Goal: Information Seeking & Learning: Learn about a topic

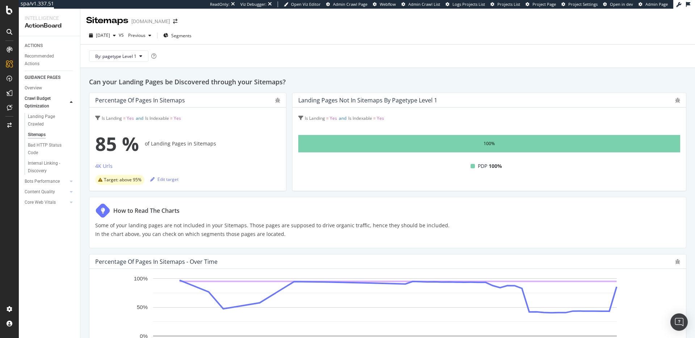
scroll to position [21, 0]
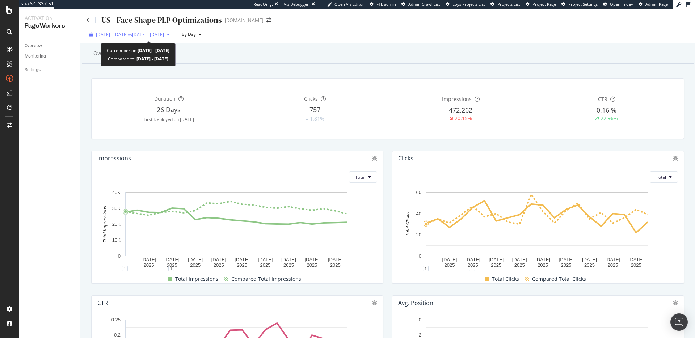
click at [128, 32] on span "2025 Sep. 5th - Sep. 24th" at bounding box center [112, 35] width 32 height 6
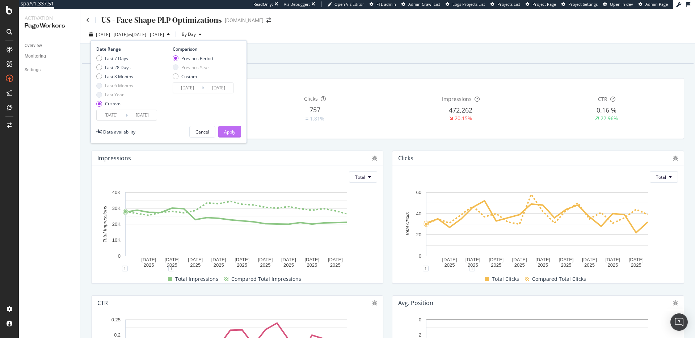
click at [233, 132] on div "Apply" at bounding box center [229, 132] width 11 height 6
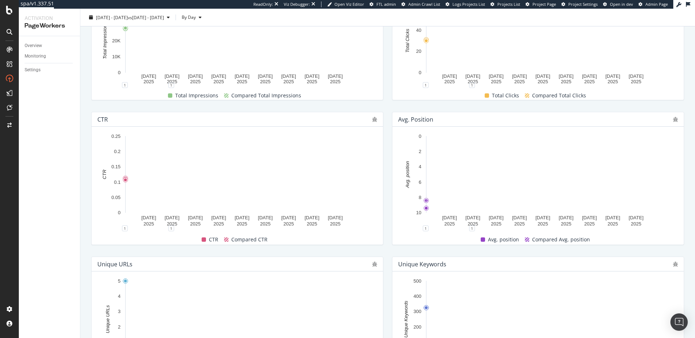
scroll to position [188, 0]
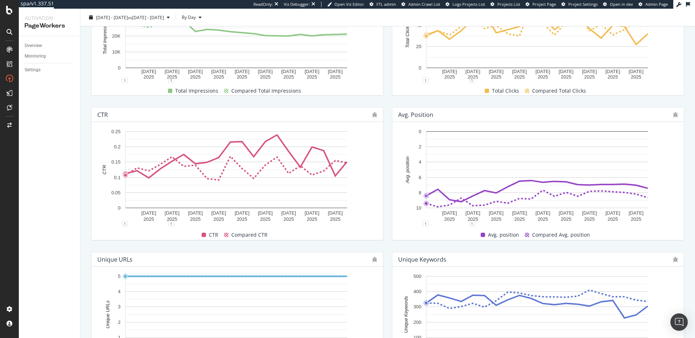
click at [435, 124] on div "7 Sep. 2025 9 Sep. 2025 11 Sep. 2025 13 Sep. 2025 15 Sep. 2025 17 Sep. 2025 19 …" at bounding box center [539, 181] width 292 height 118
click at [425, 114] on div "Avg. position" at bounding box center [415, 114] width 35 height 7
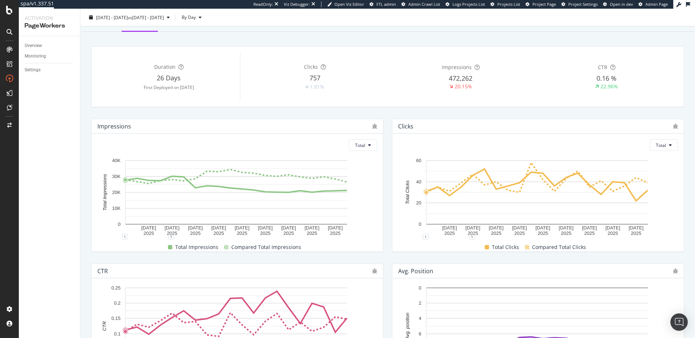
scroll to position [0, 0]
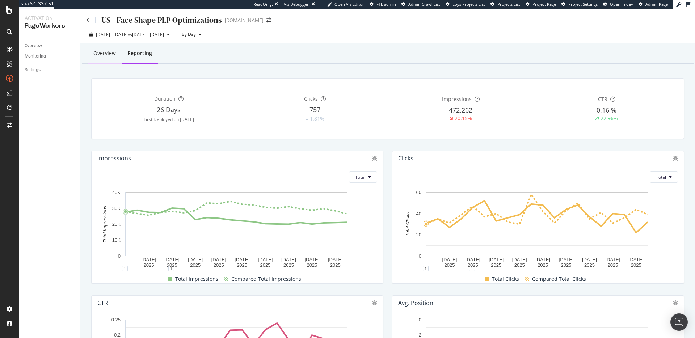
click at [96, 57] on div "Overview" at bounding box center [105, 54] width 34 height 20
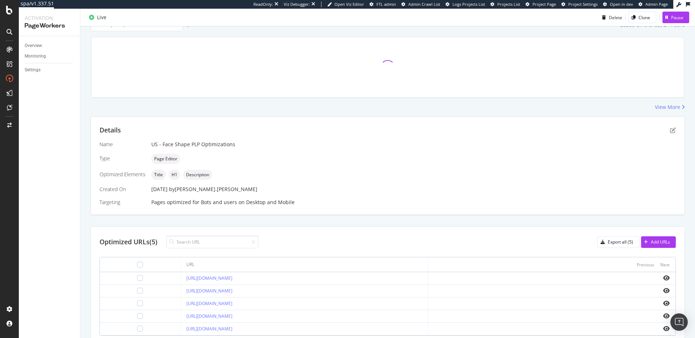
scroll to position [86, 0]
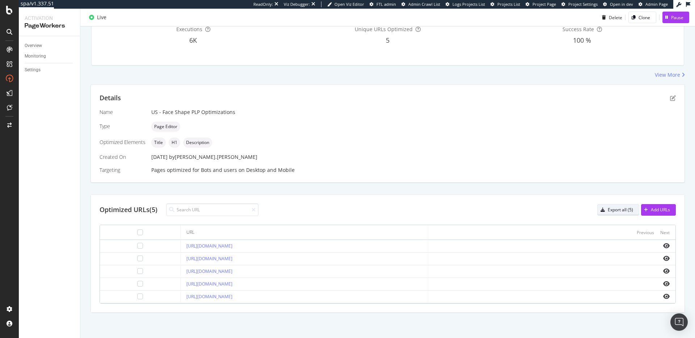
click at [613, 213] on div "Export all (5)" at bounding box center [615, 210] width 35 height 10
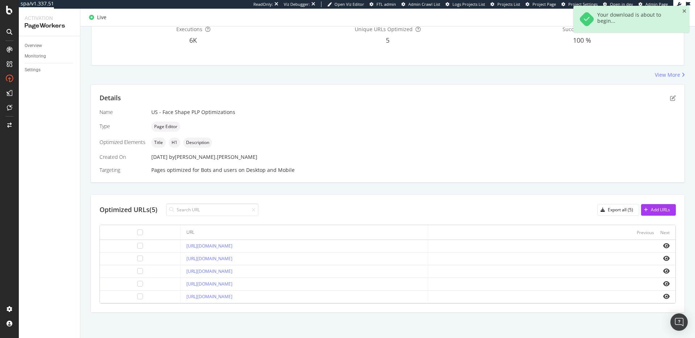
click at [548, 1] on span "Project Page" at bounding box center [545, 3] width 24 height 5
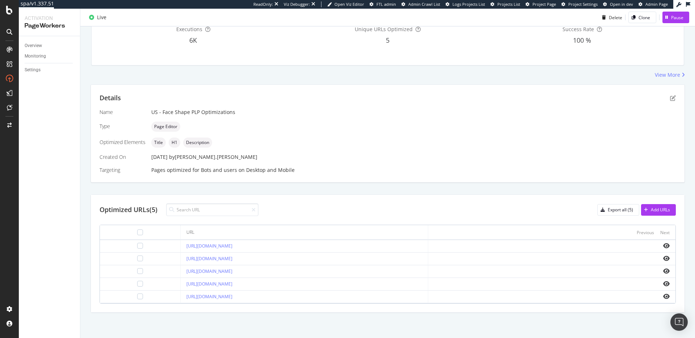
click at [455, 123] on div "Page Editor" at bounding box center [413, 127] width 525 height 10
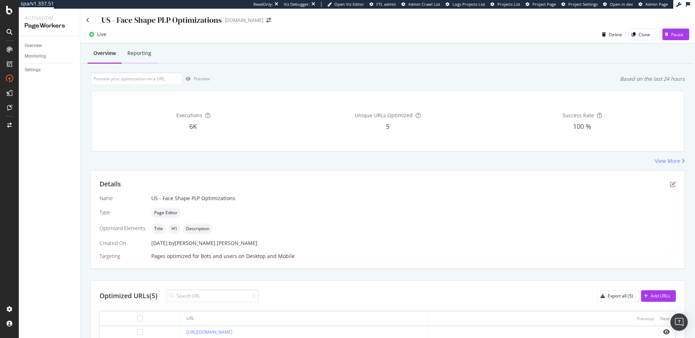
click at [138, 51] on div "Reporting" at bounding box center [139, 53] width 24 height 7
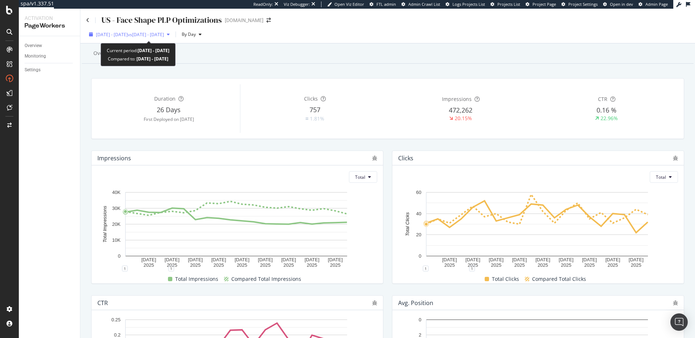
click at [128, 33] on span "2025 Sep. 5th - Sep. 24th" at bounding box center [112, 35] width 32 height 6
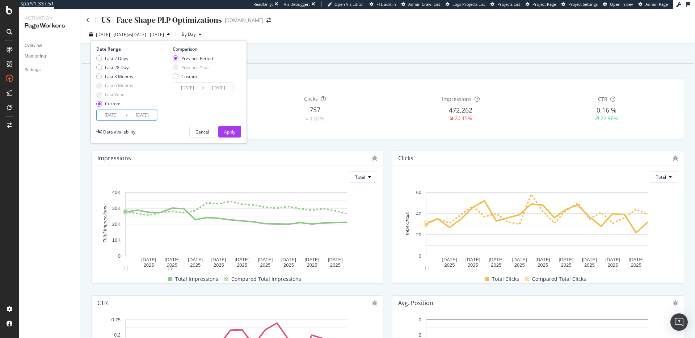
click at [143, 116] on input "2025/09/24" at bounding box center [142, 115] width 29 height 10
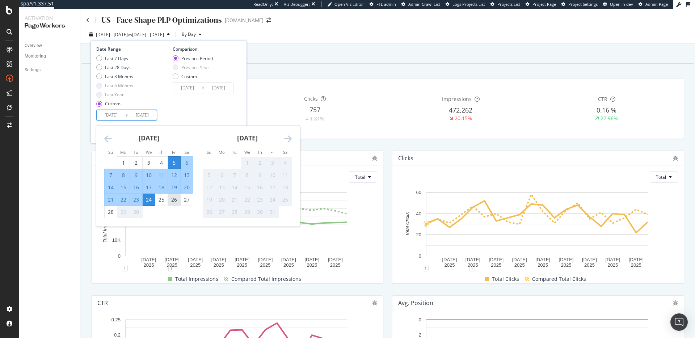
click at [176, 197] on div "26" at bounding box center [174, 199] width 12 height 7
type input "2025/09/26"
type input "2025/08/14"
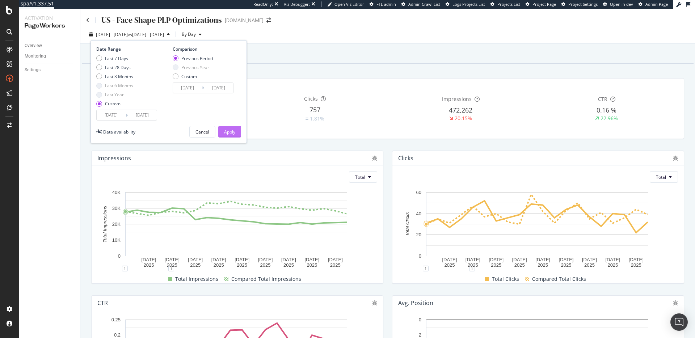
click at [229, 132] on div "Apply" at bounding box center [229, 132] width 11 height 6
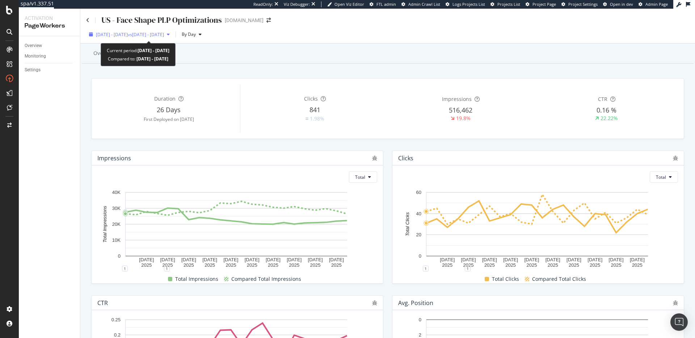
click at [128, 33] on span "2025 Sep. 5th - Sep. 26th" at bounding box center [112, 35] width 32 height 6
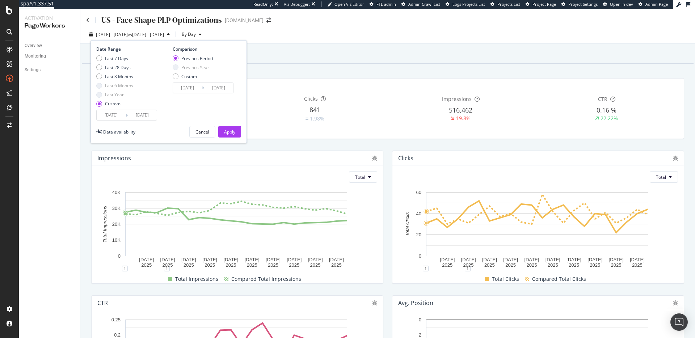
click at [120, 118] on input "2025/09/05" at bounding box center [111, 115] width 29 height 10
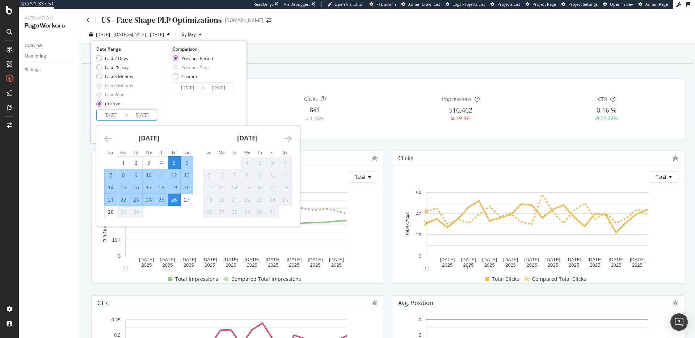
click at [126, 173] on div "8" at bounding box center [123, 175] width 12 height 7
type input "2025/09/08"
type input "2025/08/20"
type input "2025/09/07"
click at [177, 201] on div "26" at bounding box center [174, 199] width 12 height 7
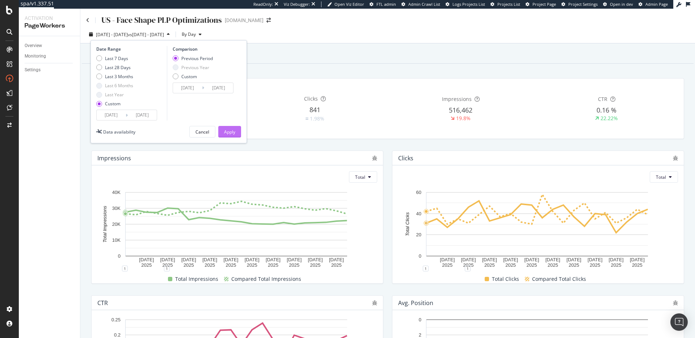
click at [226, 130] on div "Apply" at bounding box center [229, 132] width 11 height 6
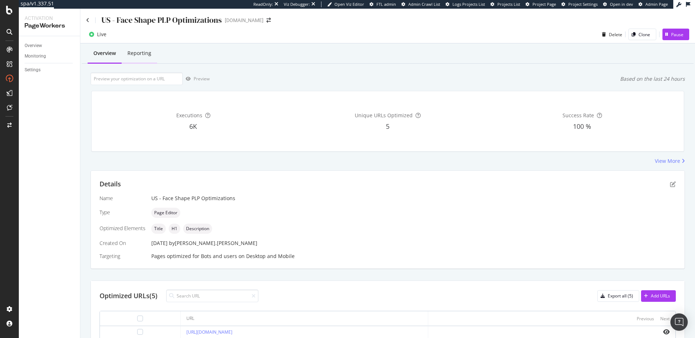
click at [142, 55] on div "Reporting" at bounding box center [139, 53] width 24 height 7
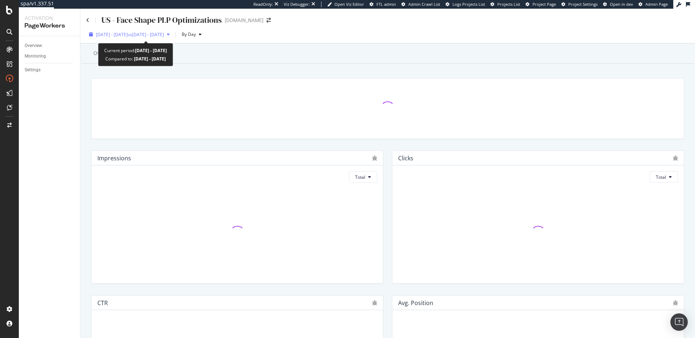
click at [127, 37] on span "2025 Aug. 6th - Sep. 2nd" at bounding box center [112, 35] width 32 height 6
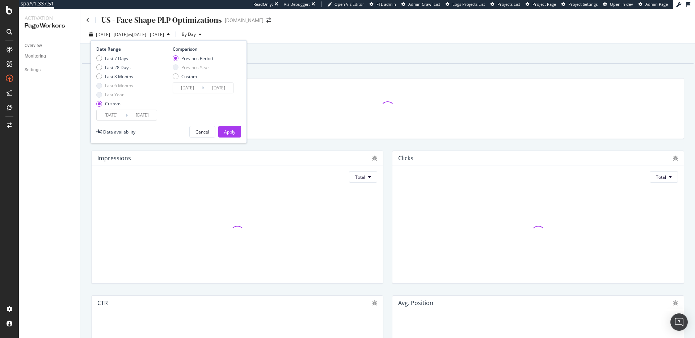
click at [111, 117] on input "2025/08/06" at bounding box center [111, 115] width 29 height 10
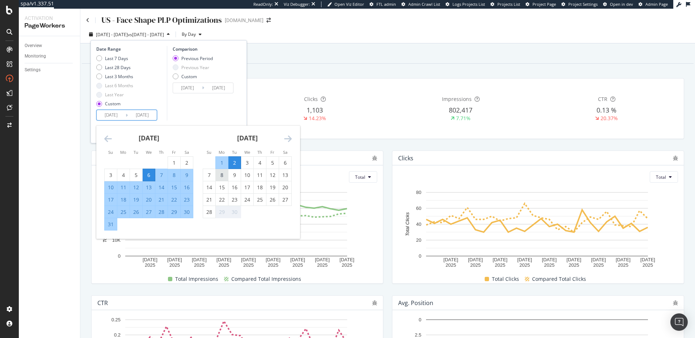
click at [222, 175] on div "8" at bounding box center [222, 175] width 12 height 7
type input "2025/09/08"
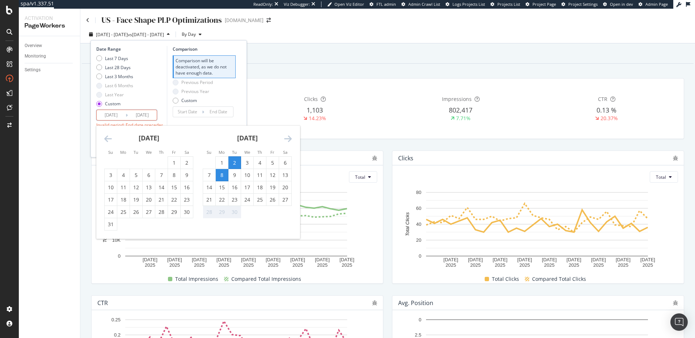
click at [135, 117] on input "2025/09/02" at bounding box center [142, 115] width 29 height 10
click at [287, 202] on div "27" at bounding box center [285, 199] width 12 height 7
type input "2025/09/27"
type input "2025/08/19"
type input "2025/09/07"
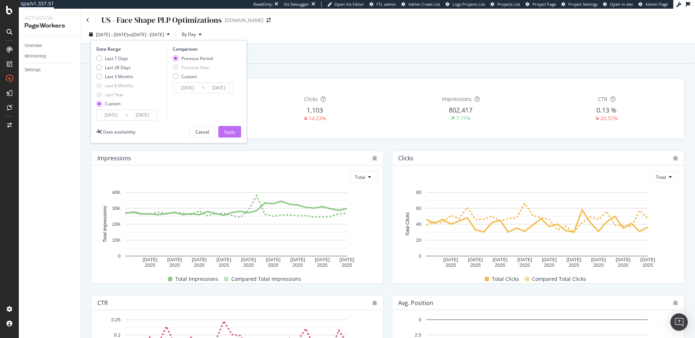
click at [229, 131] on div "Apply" at bounding box center [229, 132] width 11 height 6
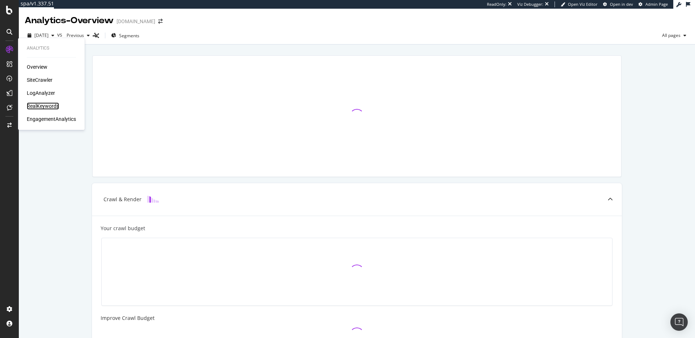
click at [47, 105] on div "RealKeywords" at bounding box center [43, 106] width 32 height 7
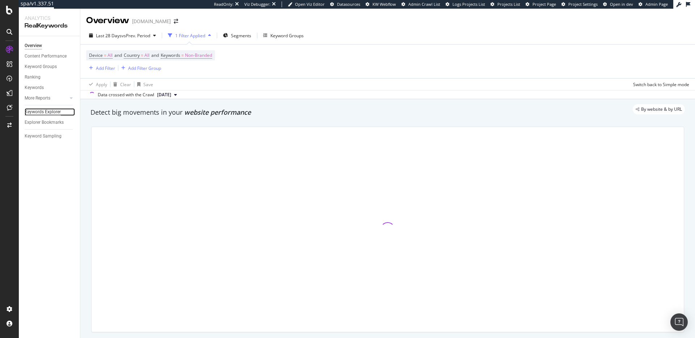
click at [49, 113] on div "Keywords Explorer" at bounding box center [43, 112] width 36 height 8
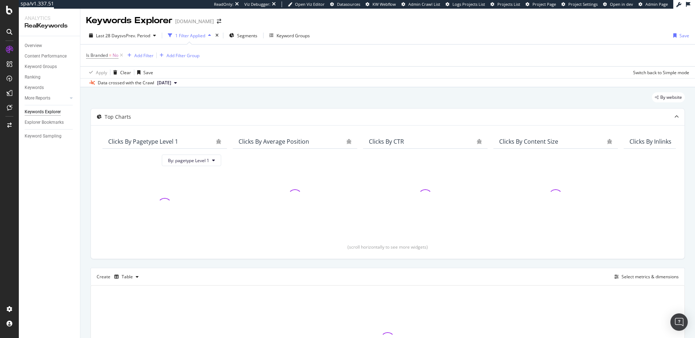
click at [155, 52] on div "Add Filter Add Filter Group" at bounding box center [162, 55] width 75 height 9
click at [150, 54] on div "Add Filter" at bounding box center [143, 56] width 19 height 6
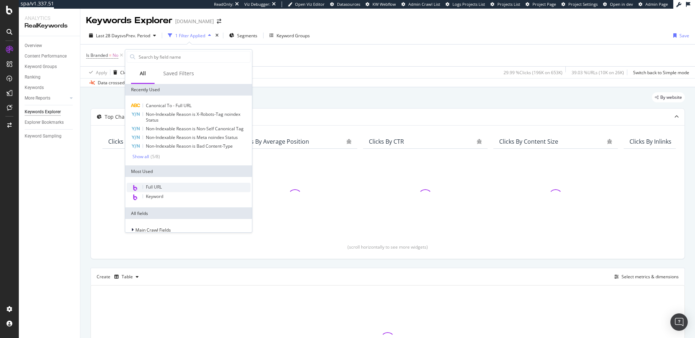
click at [150, 183] on div "Full URL" at bounding box center [189, 187] width 124 height 9
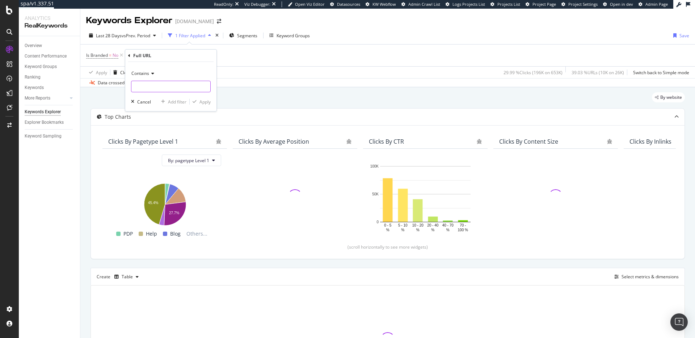
click at [188, 86] on input "text" at bounding box center [170, 87] width 79 height 12
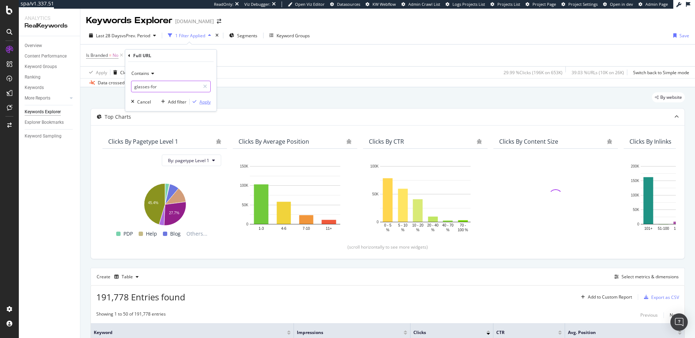
type input "glasses-for"
click at [208, 101] on div "Apply" at bounding box center [205, 102] width 11 height 6
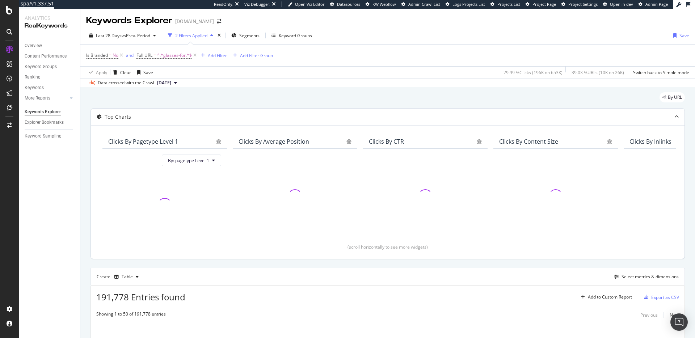
scroll to position [81, 0]
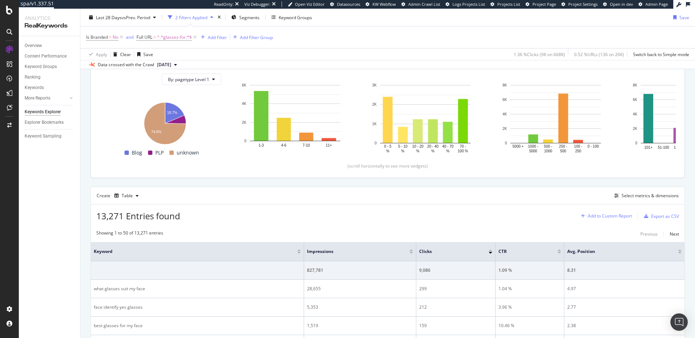
click at [618, 215] on div "Add to Custom Report" at bounding box center [610, 216] width 44 height 4
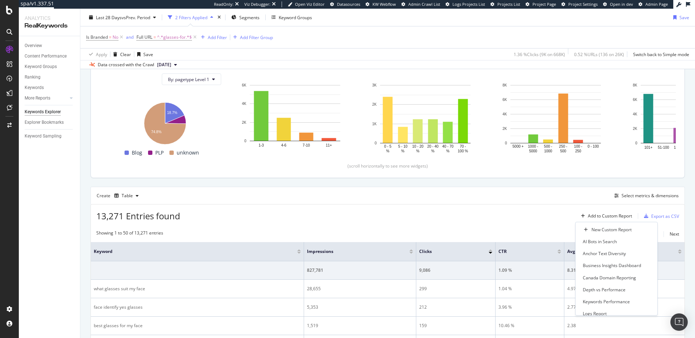
click at [575, 208] on div "13,271 Entries found Add to Custom Report Export as CSV" at bounding box center [388, 214] width 594 height 18
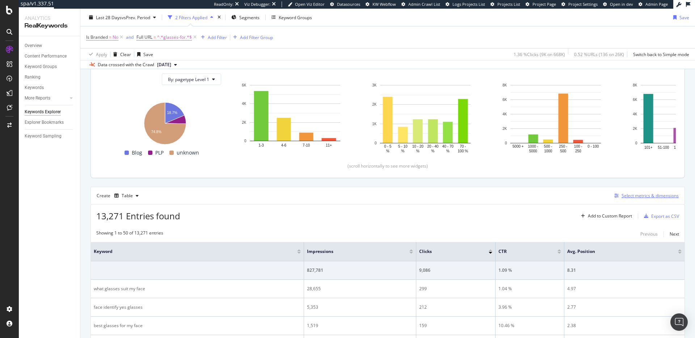
click at [626, 197] on div "Select metrics & dimensions" at bounding box center [650, 196] width 57 height 6
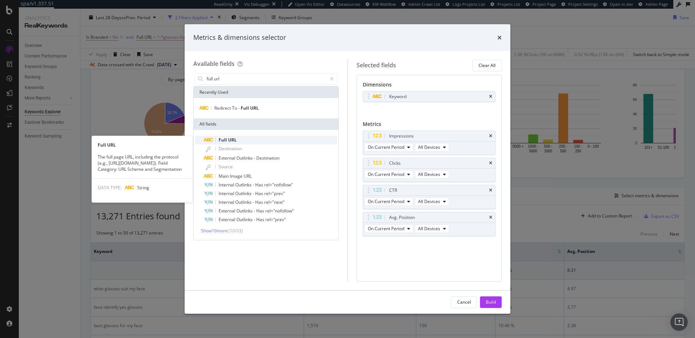
type input "full url"
click at [273, 136] on div "Full URL" at bounding box center [270, 140] width 133 height 9
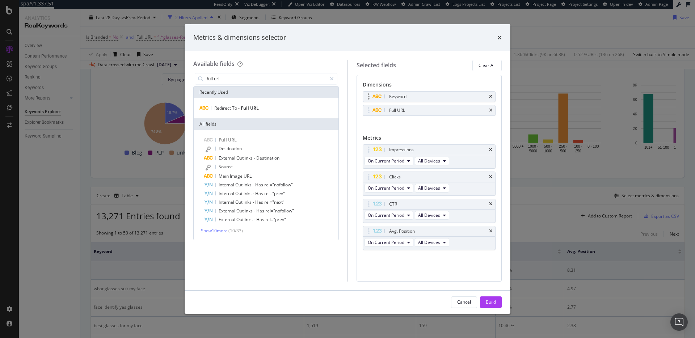
click at [493, 97] on div "Keyword" at bounding box center [429, 97] width 133 height 10
click at [492, 99] on icon "times" at bounding box center [490, 97] width 3 height 4
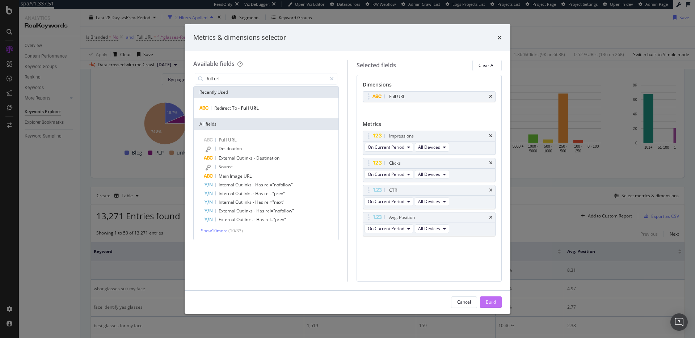
click at [493, 302] on div "Build" at bounding box center [491, 302] width 10 height 6
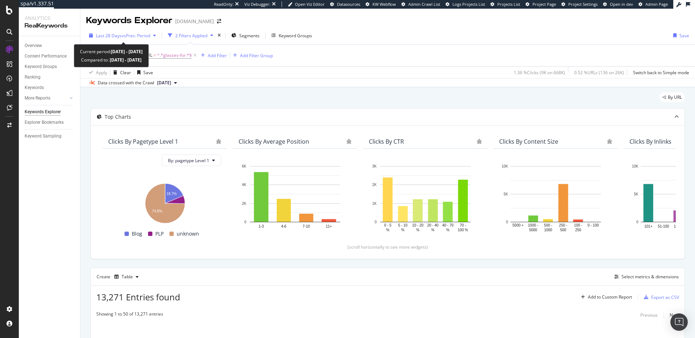
click at [129, 35] on span "vs Prev. Period" at bounding box center [136, 36] width 29 height 6
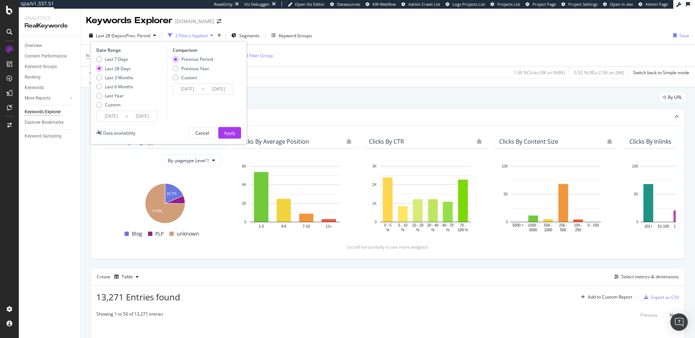
click at [110, 116] on input "2025/08/31" at bounding box center [111, 116] width 29 height 10
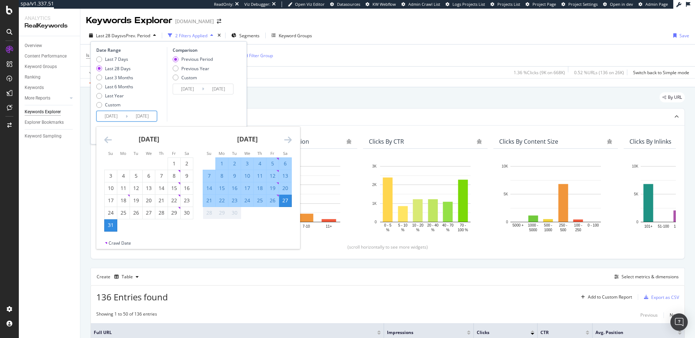
click at [220, 178] on div "8" at bounding box center [222, 175] width 12 height 7
type input "2025/09/08"
type input "2025/08/19"
type input "2025/09/07"
click at [284, 202] on div "27" at bounding box center [285, 200] width 12 height 7
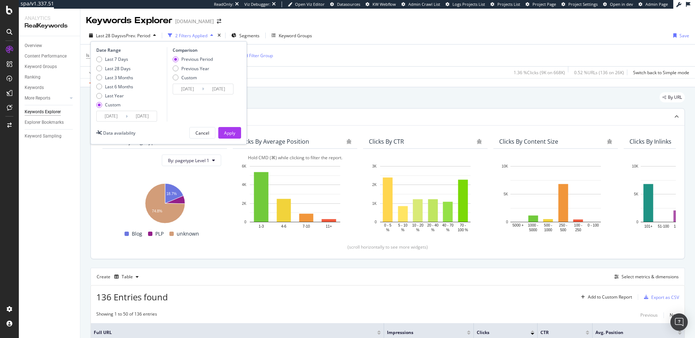
click at [124, 115] on input "2025/09/08" at bounding box center [111, 116] width 29 height 10
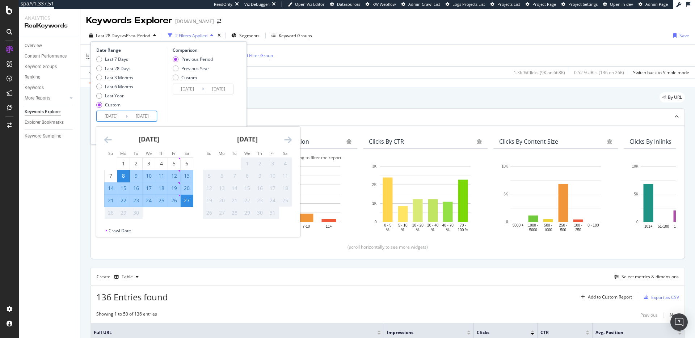
drag, startPoint x: 124, startPoint y: 176, endPoint x: 130, endPoint y: 180, distance: 7.6
click at [124, 176] on div "8" at bounding box center [123, 175] width 12 height 7
click at [173, 200] on div "26" at bounding box center [174, 200] width 12 height 7
type input "2025/09/26"
type input "2025/08/20"
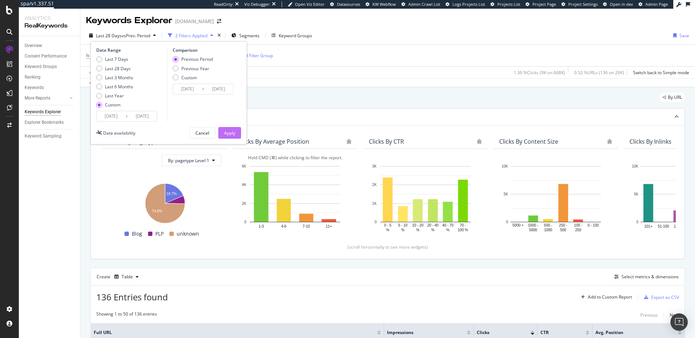
click at [231, 133] on div "Apply" at bounding box center [229, 133] width 11 height 6
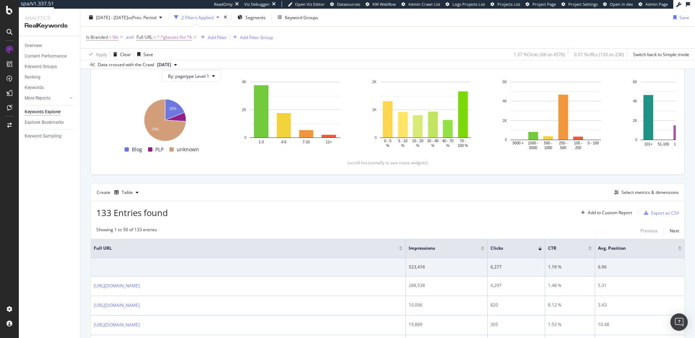
scroll to position [43, 0]
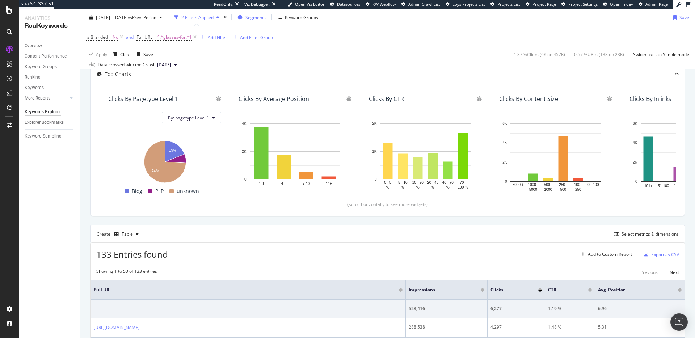
click at [266, 13] on div "Segments" at bounding box center [252, 17] width 28 height 11
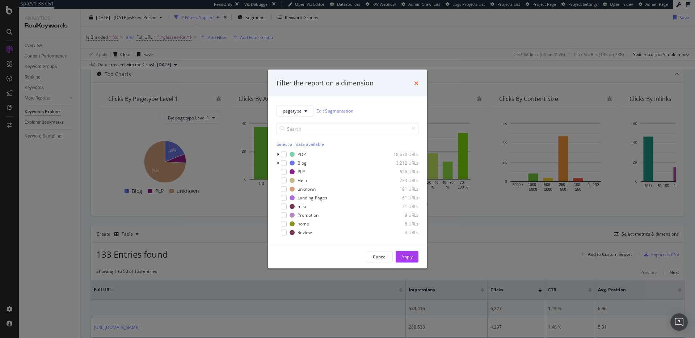
click at [415, 83] on icon "times" at bounding box center [416, 83] width 4 height 6
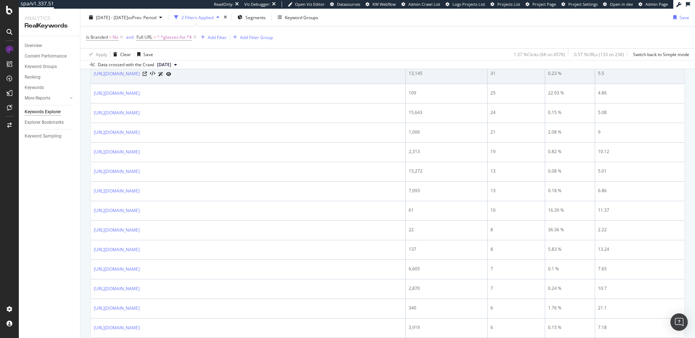
scroll to position [565, 0]
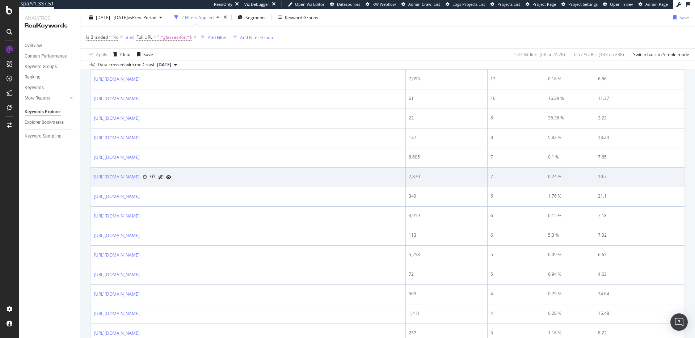
click at [147, 177] on icon at bounding box center [145, 177] width 4 height 4
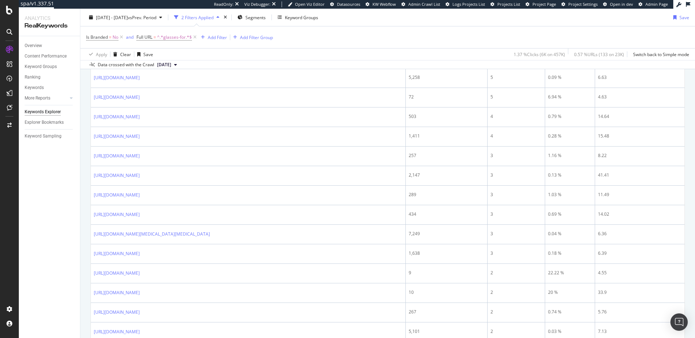
scroll to position [440, 0]
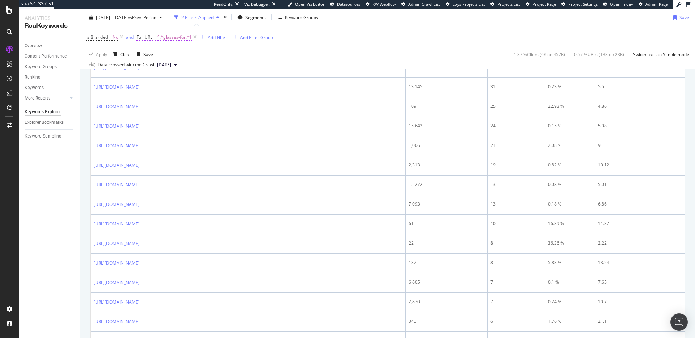
click at [174, 38] on span "^.*glasses-for.*$" at bounding box center [174, 37] width 35 height 10
click at [171, 70] on input "glasses-for" at bounding box center [177, 68] width 68 height 12
paste input "^https:\/\/www\.zennioptical\.com\/b\/glasses-for-(diamond|heart|oval|round|squ…"
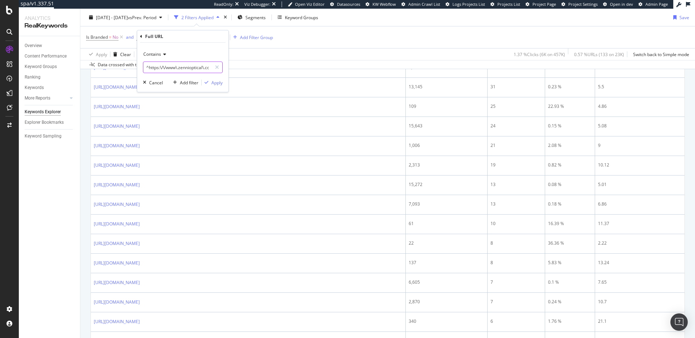
scroll to position [0, 126]
type input "^https:\/\/www\.zennioptical\.com\/b\/glasses-for-(diamond|heart|oval|round|squ…"
click at [155, 54] on span "Contains" at bounding box center [152, 54] width 18 height 6
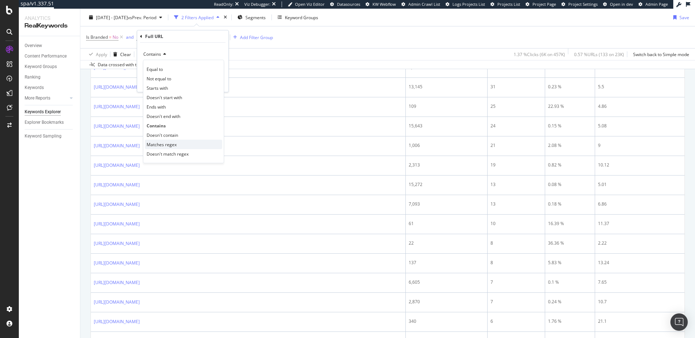
click at [170, 142] on span "Matches regex" at bounding box center [162, 145] width 30 height 6
click at [218, 83] on div "Apply" at bounding box center [217, 83] width 11 height 6
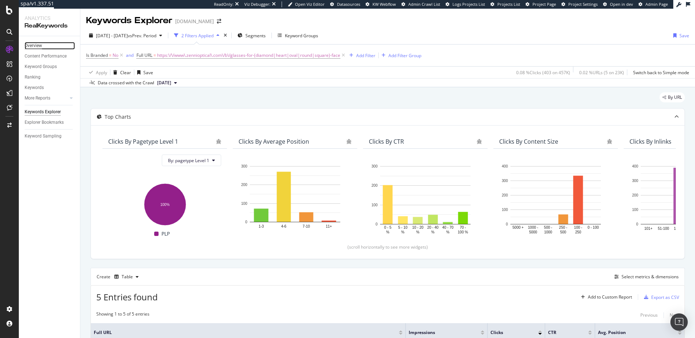
click at [37, 47] on div "Overview" at bounding box center [33, 46] width 17 height 8
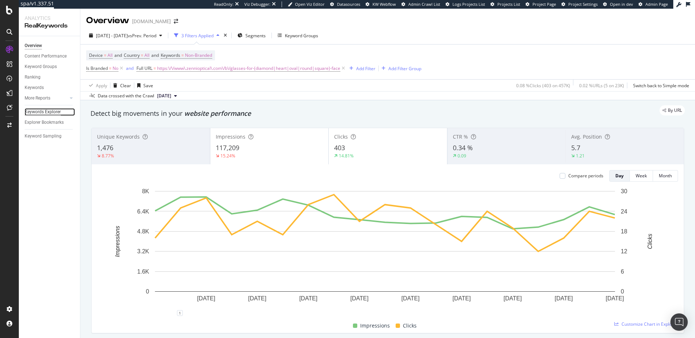
click at [46, 112] on div "Keywords Explorer" at bounding box center [43, 112] width 36 height 8
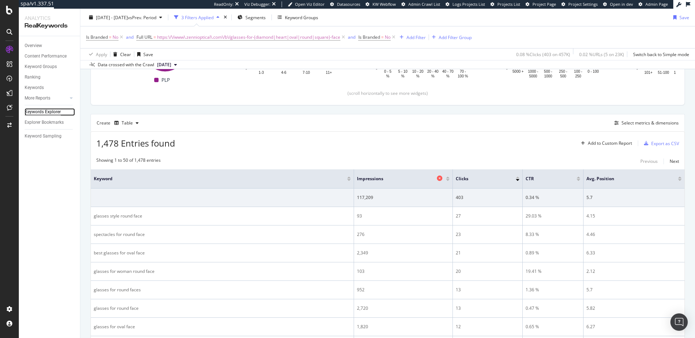
scroll to position [150, 0]
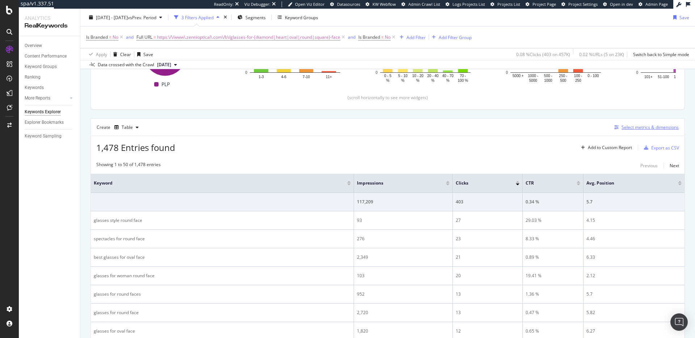
click at [628, 128] on div "Select metrics & dimensions" at bounding box center [650, 127] width 57 height 6
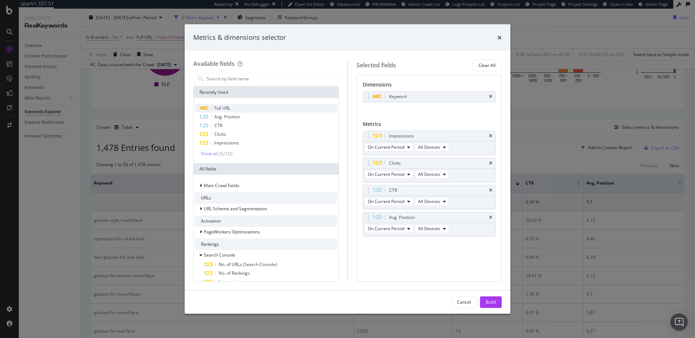
drag, startPoint x: 258, startPoint y: 108, endPoint x: 305, endPoint y: 110, distance: 47.2
click at [258, 108] on div "Full URL" at bounding box center [266, 108] width 142 height 9
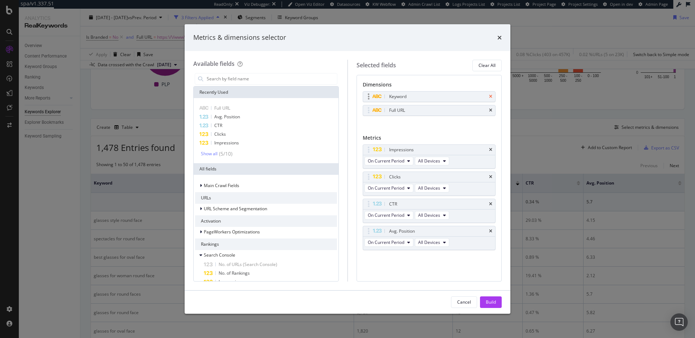
click at [489, 95] on icon "times" at bounding box center [490, 97] width 3 height 4
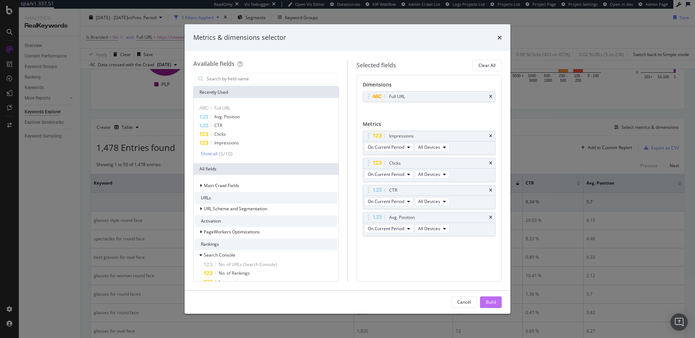
click at [490, 298] on div "Build" at bounding box center [491, 302] width 10 height 11
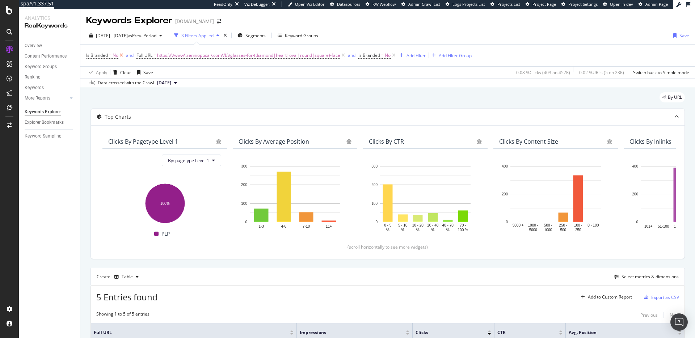
click at [122, 56] on icon at bounding box center [121, 55] width 6 height 7
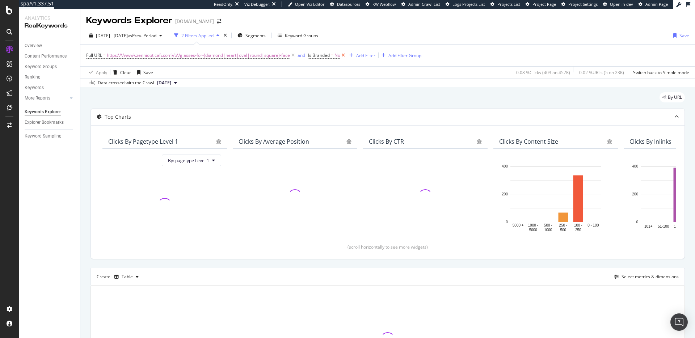
click at [346, 56] on icon at bounding box center [343, 55] width 6 height 7
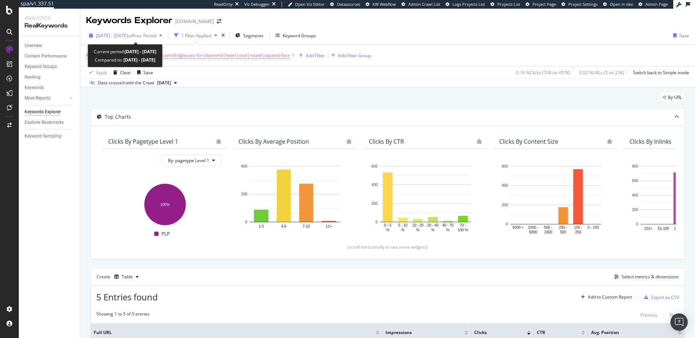
click at [121, 34] on span "2025 Sep. 8th - Sep. 26th" at bounding box center [112, 36] width 32 height 6
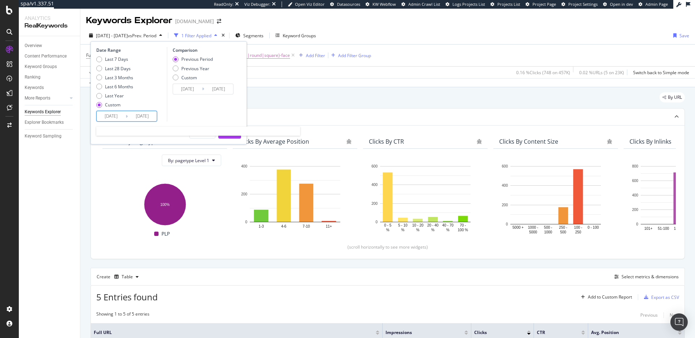
click at [121, 119] on input "2025/09/08" at bounding box center [111, 116] width 29 height 10
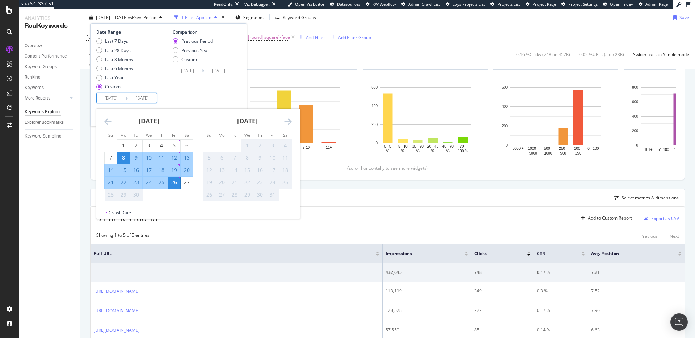
click at [454, 43] on div "Full URL = https:\/\/www\.zennioptical\.com\/b\/glasses-for-(diamond|heart|oval…" at bounding box center [387, 37] width 603 height 22
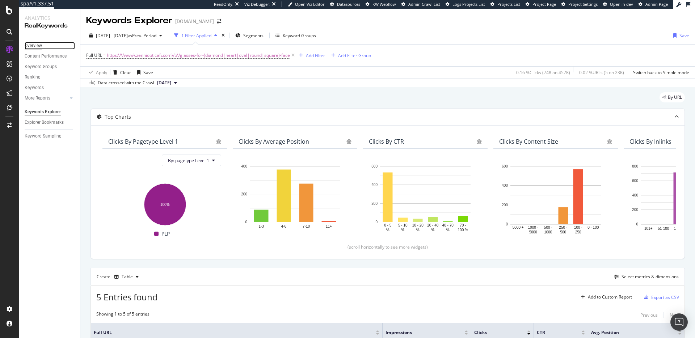
click at [34, 44] on div "Overview" at bounding box center [33, 46] width 17 height 8
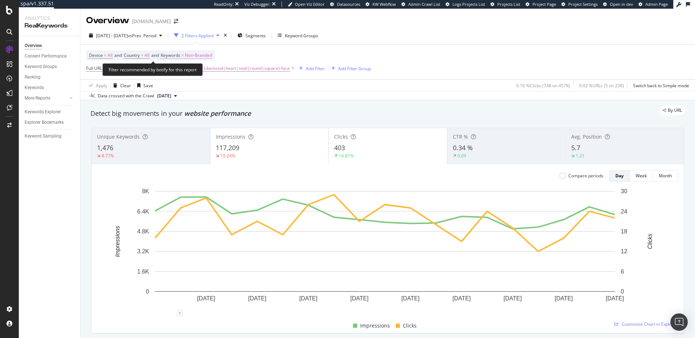
click at [212, 56] on span "Non-Branded" at bounding box center [198, 55] width 27 height 10
click at [197, 72] on span "Non-Branded" at bounding box center [186, 72] width 30 height 6
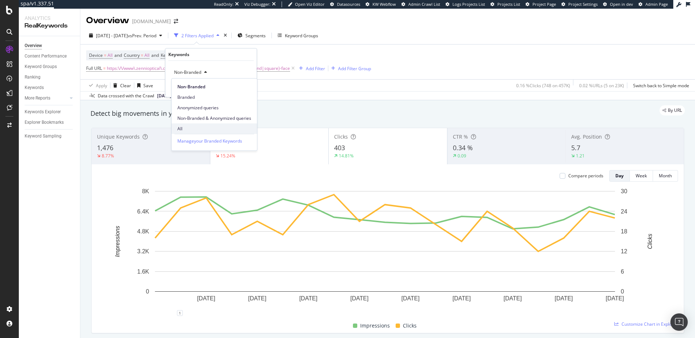
click at [196, 126] on span "All" at bounding box center [214, 129] width 74 height 7
click at [245, 88] on div "Apply" at bounding box center [245, 88] width 11 height 6
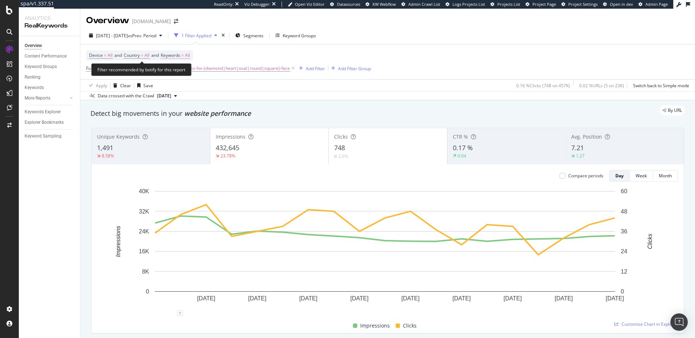
click at [180, 55] on span "Keywords" at bounding box center [171, 55] width 20 height 6
click at [183, 73] on icon "button" at bounding box center [183, 72] width 3 height 4
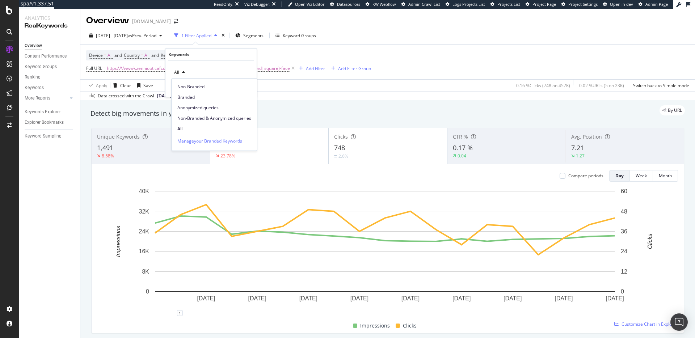
drag, startPoint x: 194, startPoint y: 95, endPoint x: 200, endPoint y: 98, distance: 7.5
click at [193, 95] on span "Branded" at bounding box center [214, 97] width 74 height 7
click at [246, 88] on div "Apply" at bounding box center [245, 88] width 11 height 6
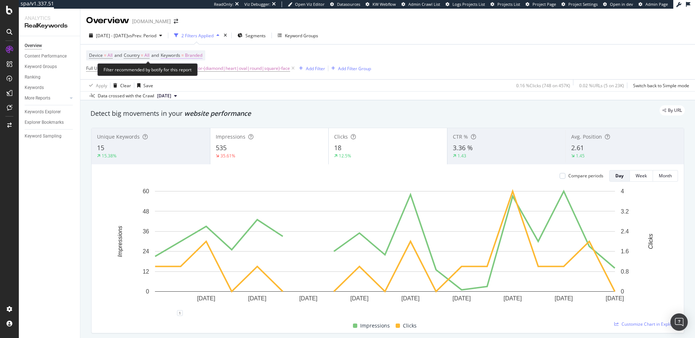
click at [184, 55] on span "=" at bounding box center [182, 55] width 3 height 6
click at [190, 74] on span "Branded" at bounding box center [181, 72] width 20 height 6
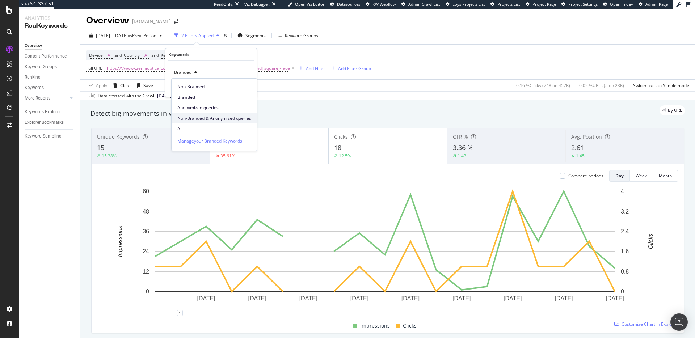
click at [200, 119] on span "Non-Branded & Anonymized queries" at bounding box center [214, 118] width 74 height 7
click at [246, 88] on div "Apply" at bounding box center [251, 88] width 11 height 6
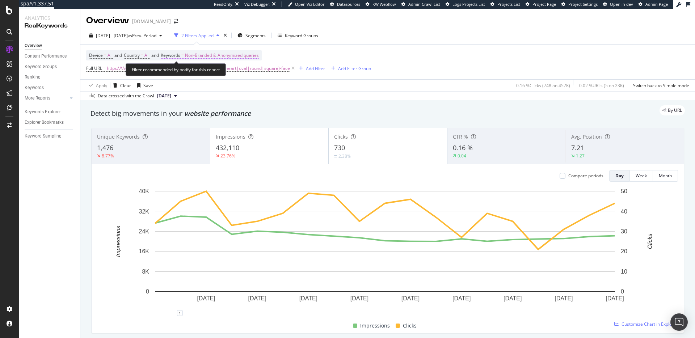
click at [235, 57] on span "Non-Branded & Anonymized queries" at bounding box center [222, 55] width 74 height 10
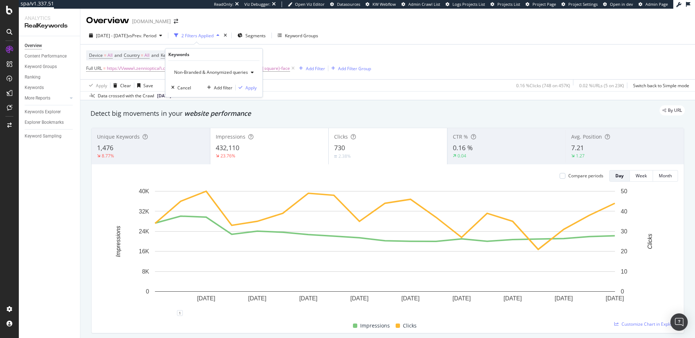
click at [230, 75] on div "Non-Branded & Anonymized queries" at bounding box center [213, 72] width 85 height 11
click at [219, 87] on span "Non-Branded" at bounding box center [215, 87] width 76 height 7
click at [244, 91] on button "Apply" at bounding box center [240, 87] width 21 height 7
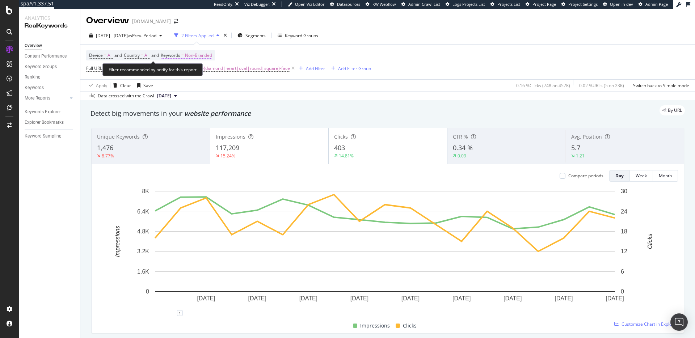
click at [210, 53] on span "Non-Branded" at bounding box center [198, 55] width 27 height 10
click at [201, 73] on div "button" at bounding box center [205, 72] width 9 height 4
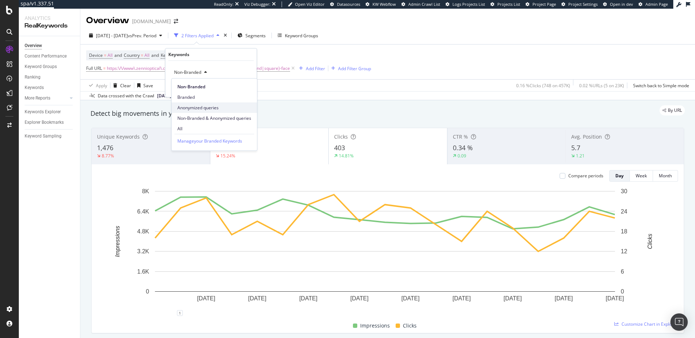
click at [206, 106] on span "Anonymized queries" at bounding box center [214, 108] width 74 height 7
click at [248, 90] on div "Apply" at bounding box center [245, 88] width 11 height 6
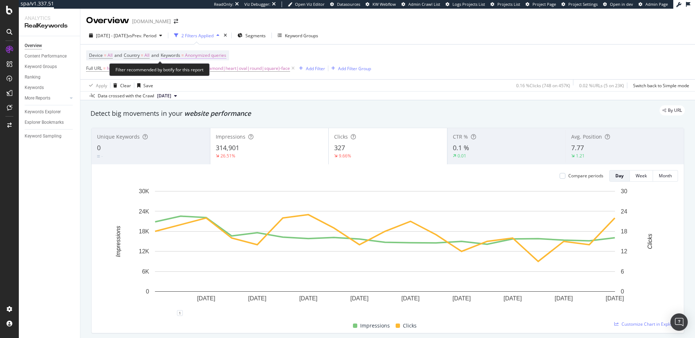
click at [210, 54] on span "Anonymized queries" at bounding box center [205, 55] width 41 height 10
drag, startPoint x: 204, startPoint y: 71, endPoint x: 207, endPoint y: 75, distance: 4.9
click at [205, 71] on span "Anonymized queries" at bounding box center [193, 72] width 44 height 6
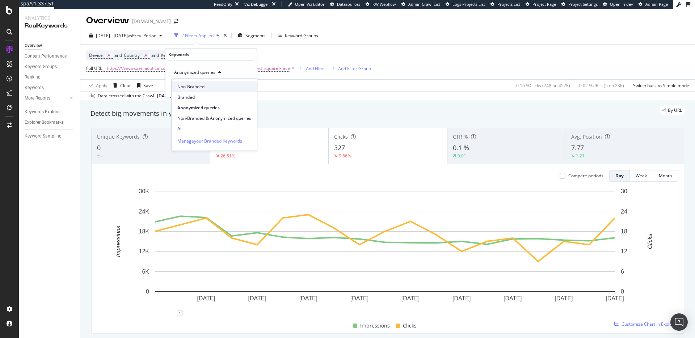
click at [199, 87] on span "Non-Branded" at bounding box center [214, 87] width 74 height 7
click at [247, 90] on div "Apply" at bounding box center [245, 88] width 11 height 6
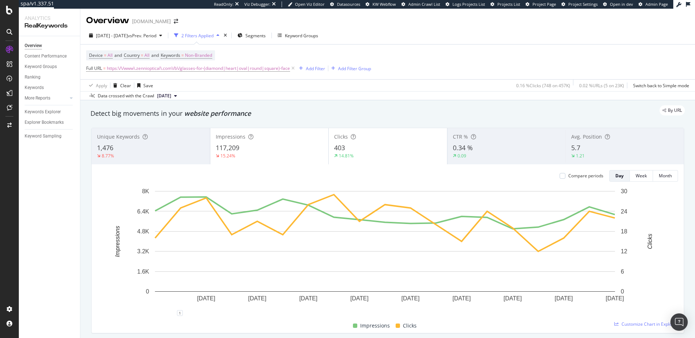
click at [586, 150] on div "5.7" at bounding box center [625, 147] width 107 height 9
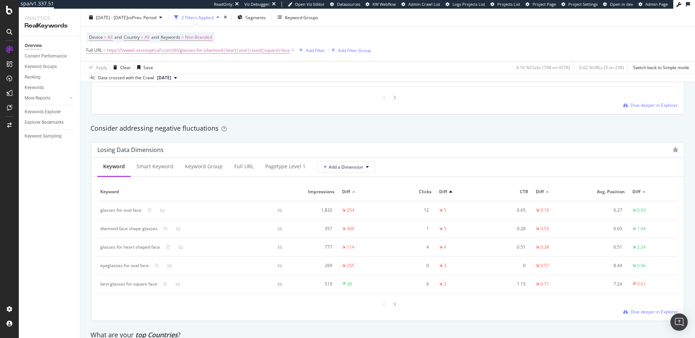
scroll to position [840, 0]
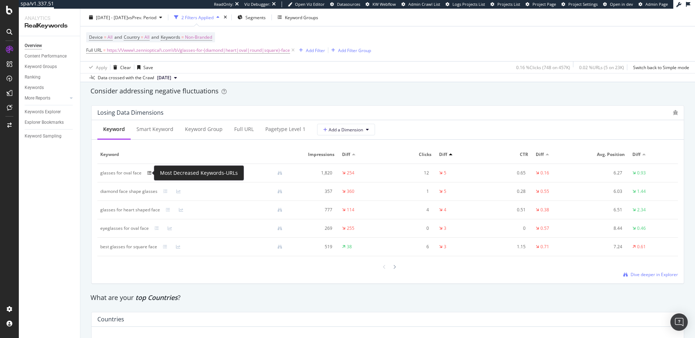
click at [149, 173] on icon at bounding box center [149, 173] width 4 height 4
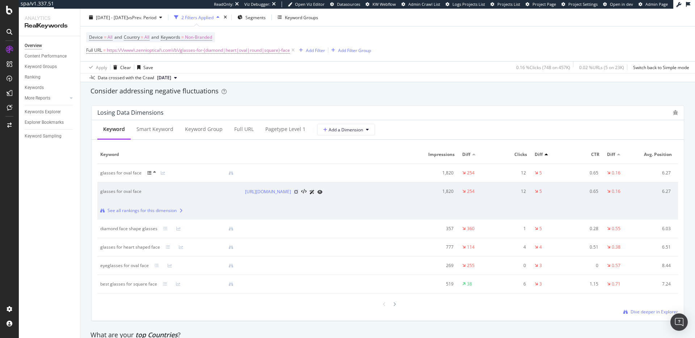
click at [298, 192] on icon at bounding box center [296, 192] width 4 height 4
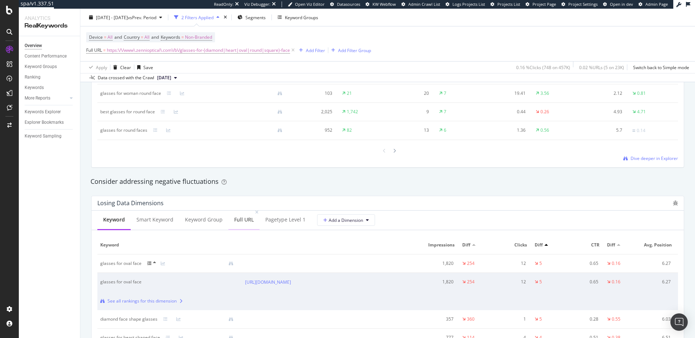
click at [245, 221] on div "Full URL" at bounding box center [244, 219] width 20 height 7
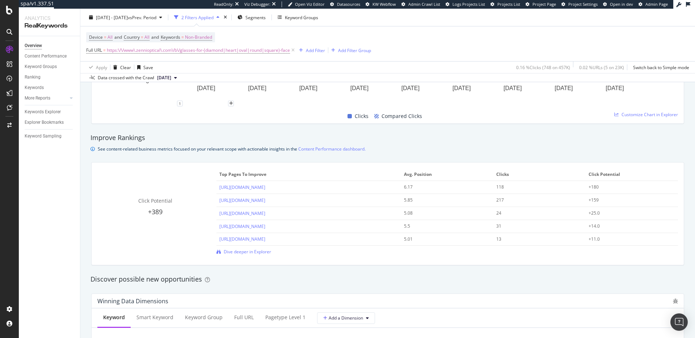
scroll to position [369, 0]
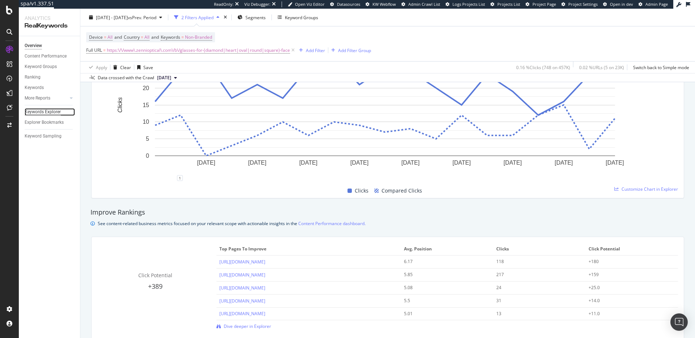
click at [51, 108] on div "Keywords Explorer" at bounding box center [43, 112] width 36 height 8
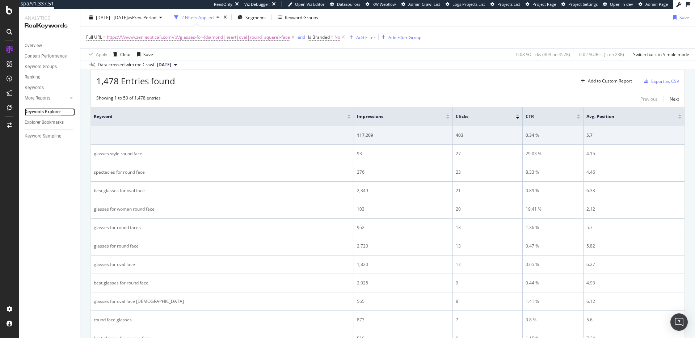
scroll to position [202, 0]
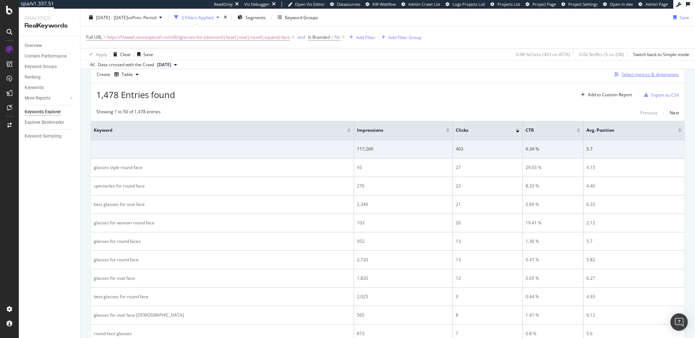
click at [625, 75] on div "Select metrics & dimensions" at bounding box center [650, 74] width 57 height 6
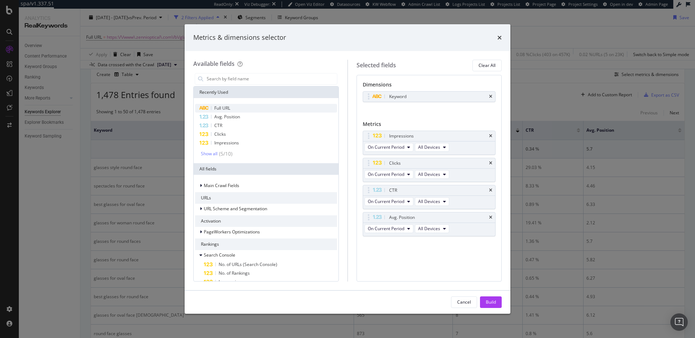
click at [231, 110] on div "Full URL" at bounding box center [266, 108] width 142 height 9
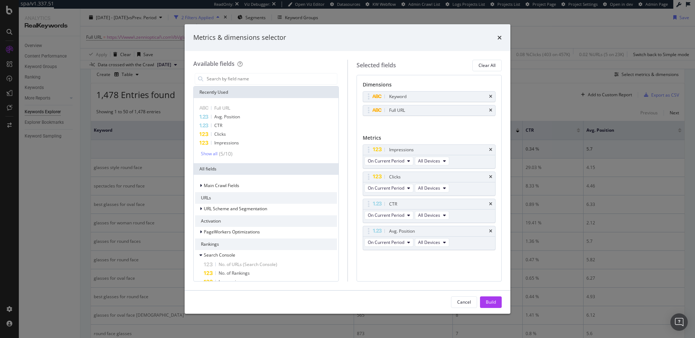
click at [492, 97] on icon "times" at bounding box center [490, 97] width 3 height 4
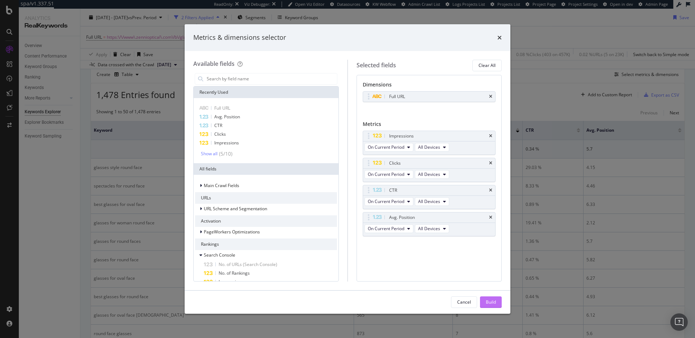
click at [493, 302] on div "Build" at bounding box center [491, 302] width 10 height 6
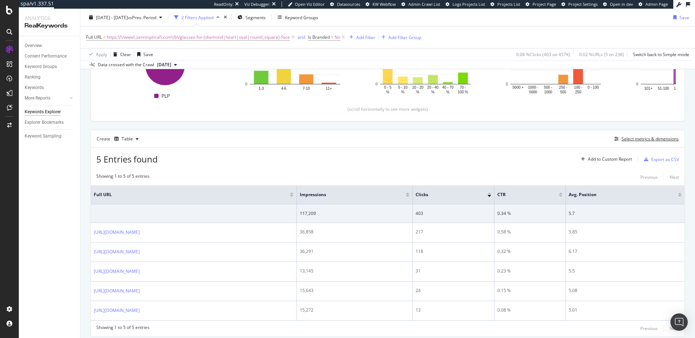
scroll to position [143, 0]
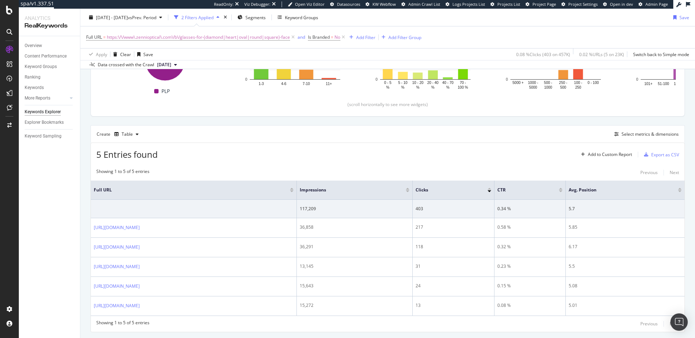
click at [652, 129] on div "Create Table Select metrics & dimensions" at bounding box center [388, 133] width 595 height 17
click at [640, 137] on div "Select metrics & dimensions" at bounding box center [650, 134] width 57 height 6
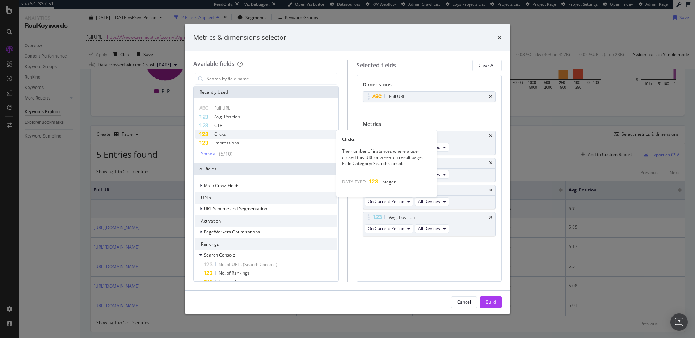
click at [243, 134] on div "Clicks" at bounding box center [266, 134] width 142 height 9
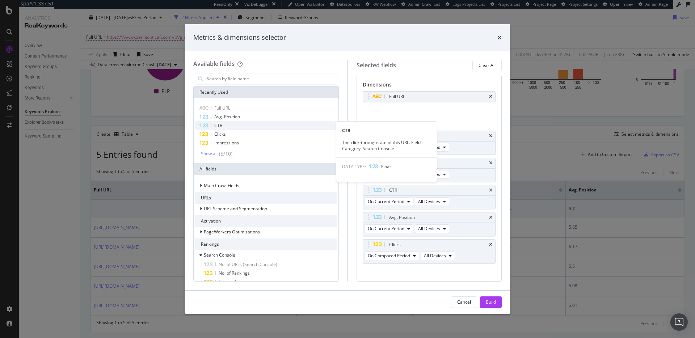
click at [250, 129] on div "CTR" at bounding box center [266, 125] width 142 height 9
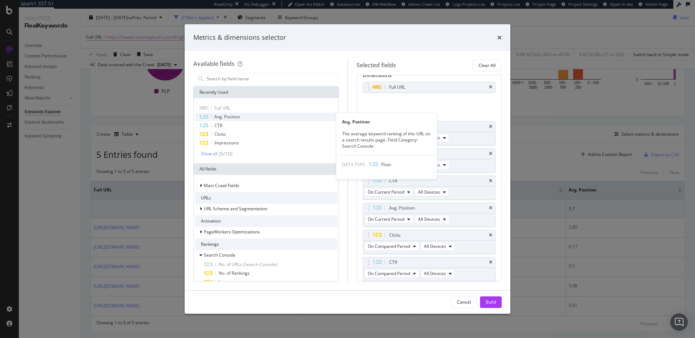
click at [250, 118] on div "Avg. Position" at bounding box center [266, 117] width 142 height 9
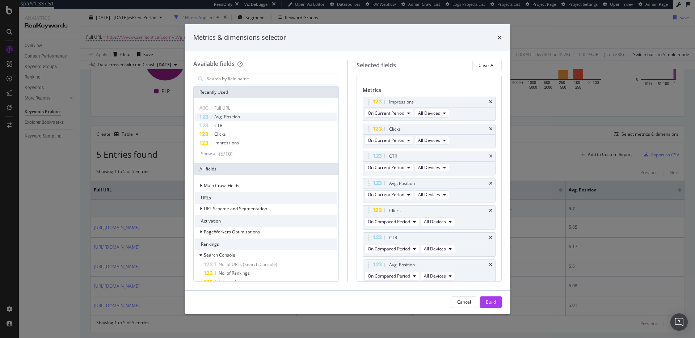
scroll to position [37, 0]
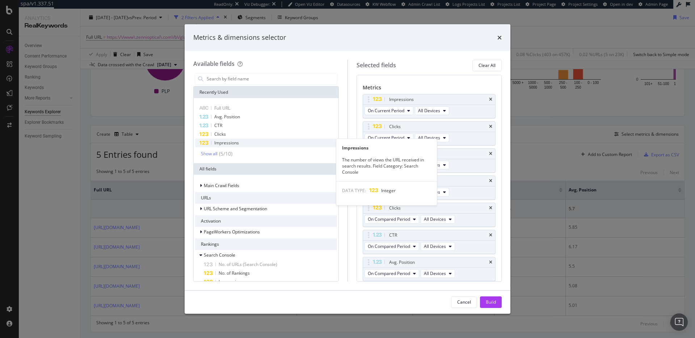
click at [262, 147] on div "Impressions" at bounding box center [266, 143] width 142 height 9
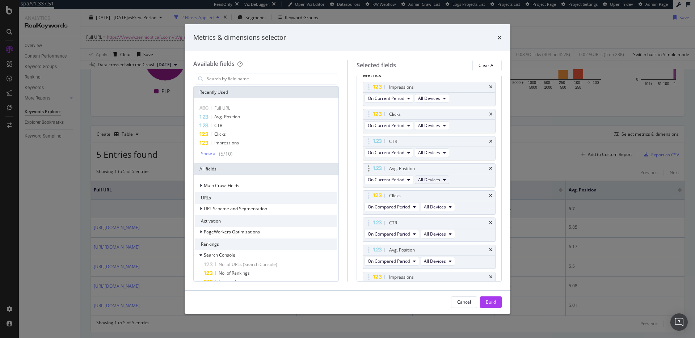
scroll to position [35, 0]
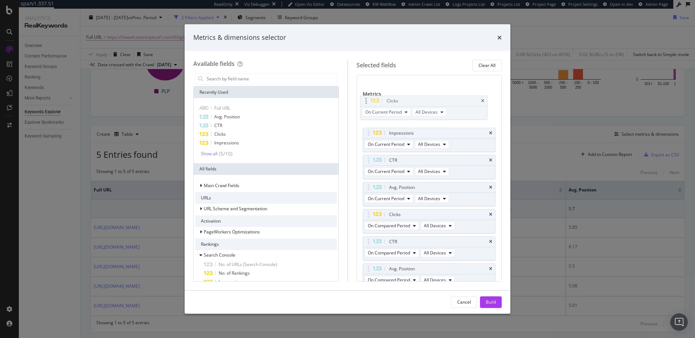
drag, startPoint x: 427, startPoint y: 129, endPoint x: 425, endPoint y: 103, distance: 25.5
click at [425, 103] on body "spa/v1.337.51 ReadOnly: Viz Debugger: Open Viz Editor Datasources KW Webflow Ad…" at bounding box center [347, 169] width 695 height 338
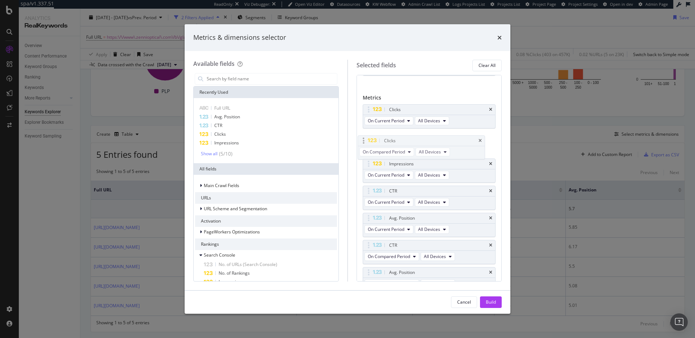
drag, startPoint x: 419, startPoint y: 219, endPoint x: 416, endPoint y: 145, distance: 73.6
click at [415, 140] on body "spa/v1.337.51 ReadOnly: Viz Debugger: Open Viz Editor Datasources KW Webflow Ad…" at bounding box center [347, 169] width 695 height 338
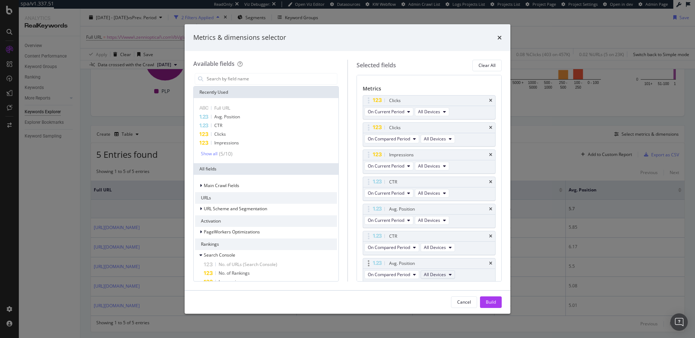
scroll to position [45, 0]
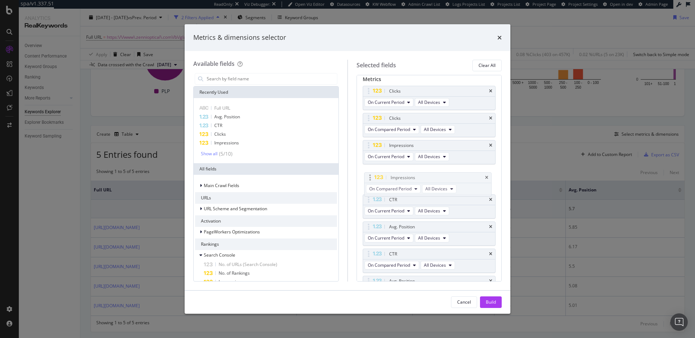
drag, startPoint x: 422, startPoint y: 276, endPoint x: 423, endPoint y: 173, distance: 103.6
click at [423, 173] on body "spa/v1.337.51 ReadOnly: Viz Debugger: Open Viz Editor Datasources KW Webflow Ad…" at bounding box center [347, 169] width 695 height 338
drag, startPoint x: 415, startPoint y: 252, endPoint x: 415, endPoint y: 224, distance: 28.3
click at [414, 224] on body "spa/v1.337.51 ReadOnly: Viz Debugger: Open Viz Editor Datasources KW Webflow Ad…" at bounding box center [347, 169] width 695 height 338
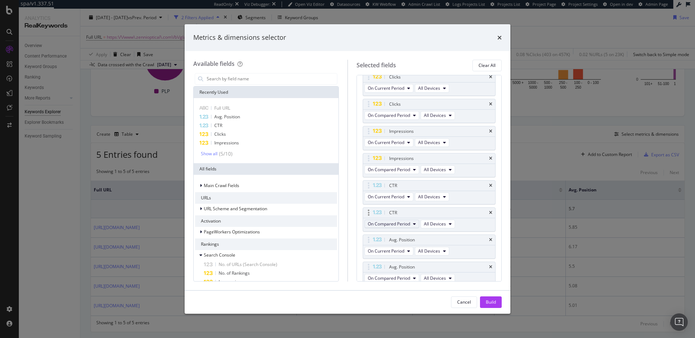
scroll to position [88, 0]
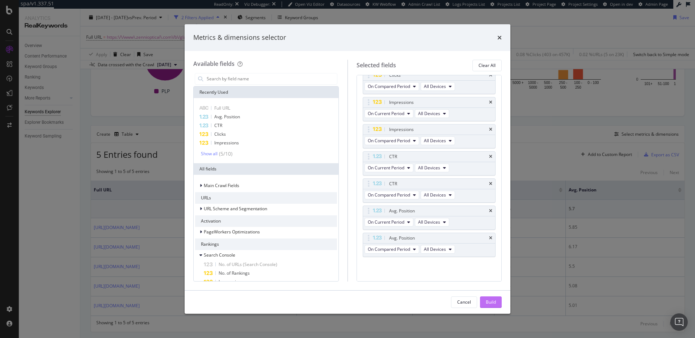
click at [494, 305] on div "Build" at bounding box center [491, 302] width 10 height 6
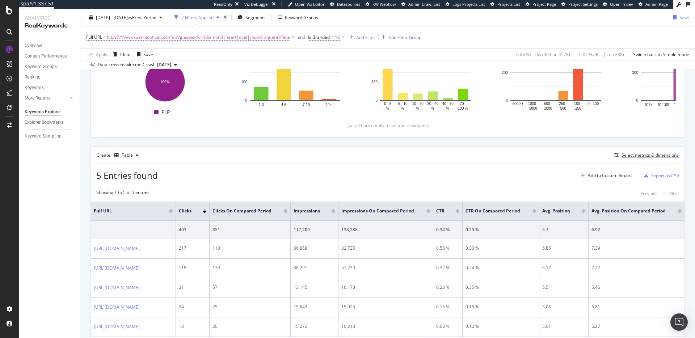
scroll to position [142, 0]
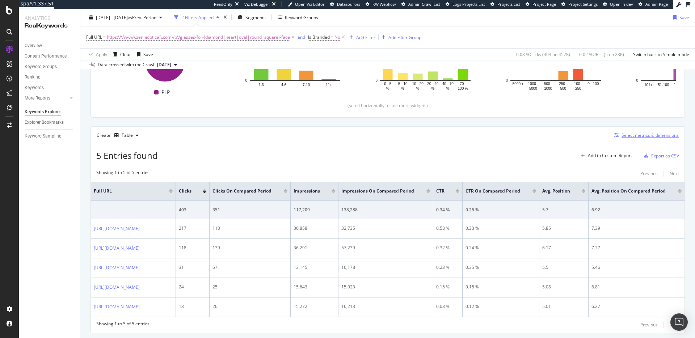
click at [625, 134] on div "Select metrics & dimensions" at bounding box center [650, 135] width 57 height 6
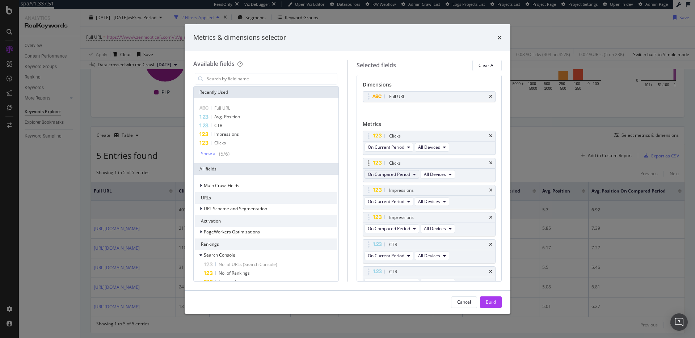
click at [411, 174] on button "On Compared Period" at bounding box center [392, 174] width 55 height 9
click at [420, 229] on span "Diff. between Periods - Value" at bounding box center [406, 228] width 70 height 7
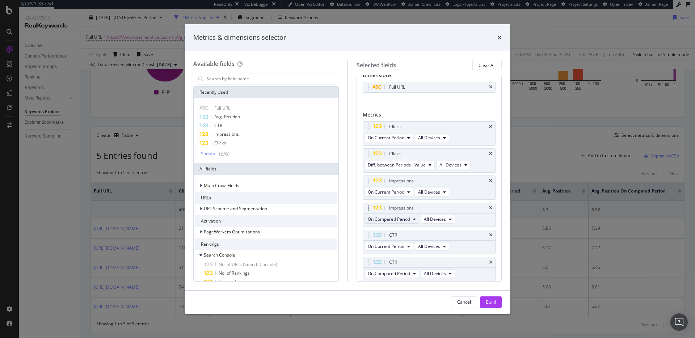
click at [404, 221] on span "On Compared Period" at bounding box center [389, 219] width 42 height 6
click at [409, 273] on span "Diff. between Periods - Value" at bounding box center [406, 272] width 70 height 7
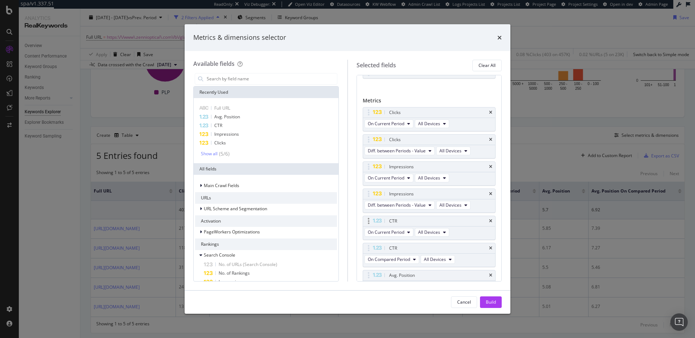
scroll to position [28, 0]
click at [402, 256] on span "On Compared Period" at bounding box center [389, 255] width 42 height 6
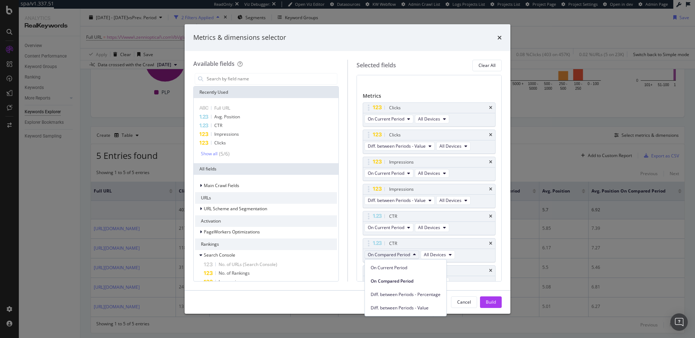
drag, startPoint x: 411, startPoint y: 306, endPoint x: 421, endPoint y: 266, distance: 41.3
click at [411, 306] on span "Diff. between Periods - Value" at bounding box center [406, 308] width 70 height 7
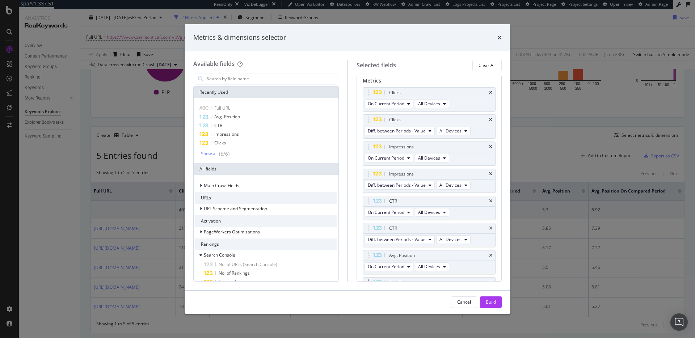
scroll to position [67, 0]
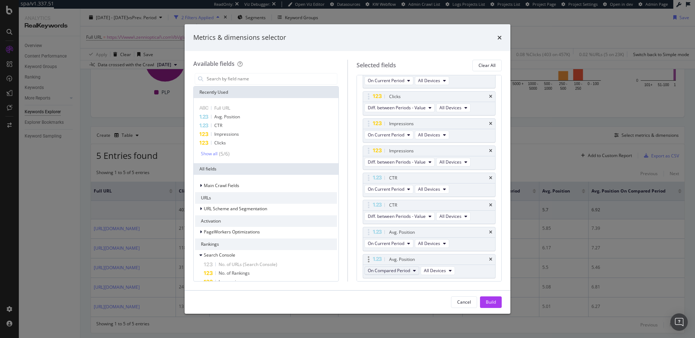
click at [406, 274] on button "On Compared Period" at bounding box center [392, 271] width 55 height 9
drag, startPoint x: 408, startPoint y: 321, endPoint x: 421, endPoint y: 320, distance: 13.1
click at [408, 321] on span "Diff. between Periods - Value" at bounding box center [406, 324] width 70 height 7
click at [496, 302] on button "Build" at bounding box center [491, 303] width 22 height 12
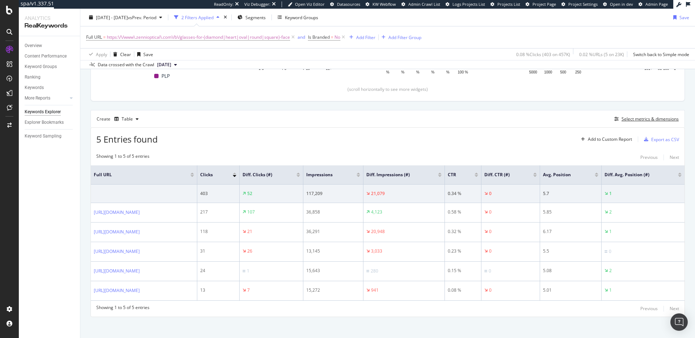
scroll to position [162, 0]
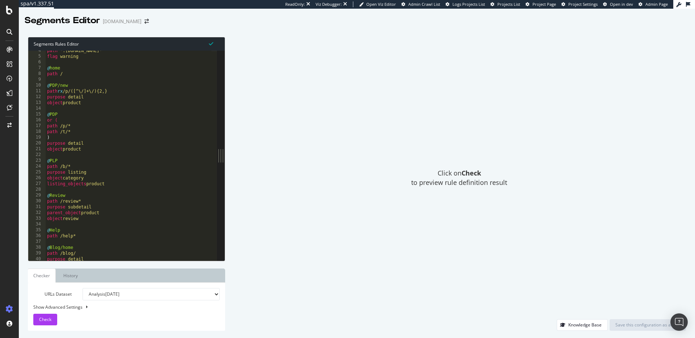
scroll to position [30, 0]
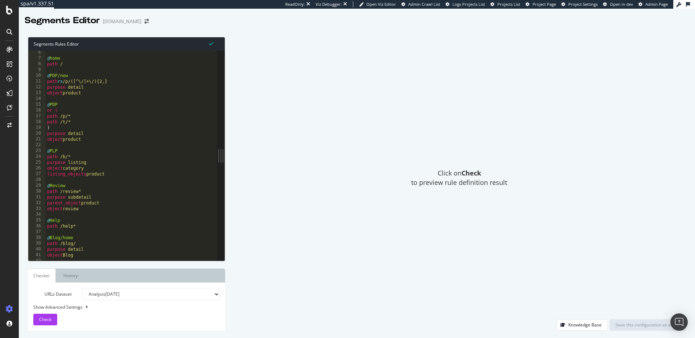
type textarea ")"
click at [165, 130] on div "@ home path / @ PDP/new path rx /p/([^\/]+\/){2,} purpose detail object product…" at bounding box center [189, 158] width 287 height 216
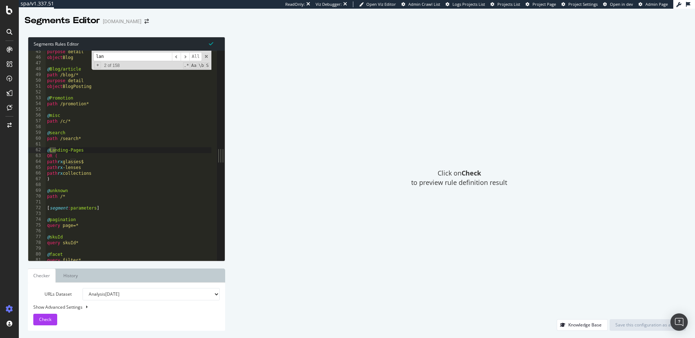
scroll to position [257, 0]
type input "landing"
click at [188, 57] on span "​" at bounding box center [185, 56] width 9 height 9
drag, startPoint x: 112, startPoint y: 160, endPoint x: 118, endPoint y: 160, distance: 6.5
click at [112, 160] on div "purpose detail object Blog @ Blog/article path /blog/* purpose detail object Bl…" at bounding box center [189, 157] width 287 height 216
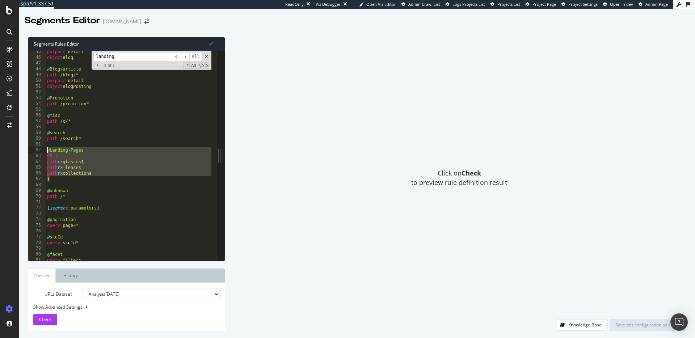
drag, startPoint x: 61, startPoint y: 179, endPoint x: 34, endPoint y: 149, distance: 40.8
click at [34, 149] on div "path rx glasses$ 45 46 47 48 49 50 51 52 53 54 55 56 57 58 59 60 61 62 63 64 65…" at bounding box center [122, 156] width 189 height 210
type textarea "@Landing-Pages OR ("
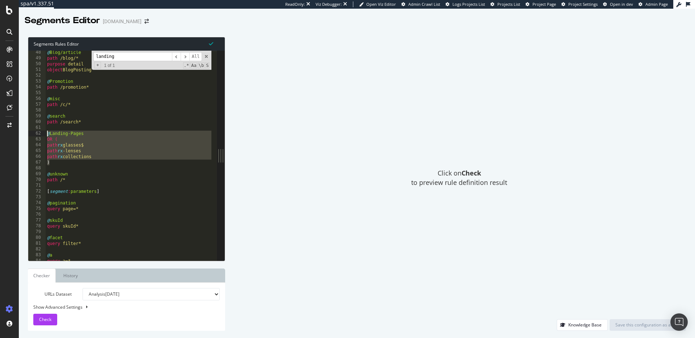
scroll to position [273, 0]
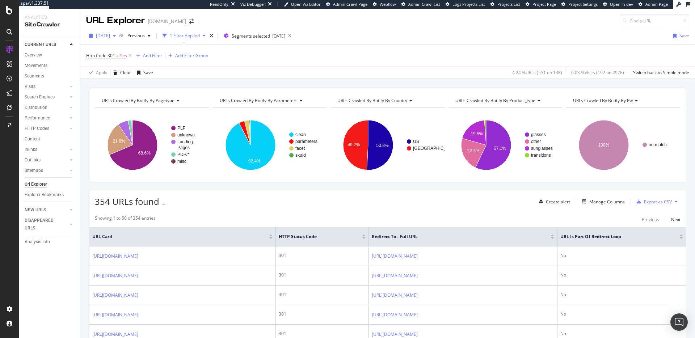
click at [110, 36] on span "2025 Sep. 19th" at bounding box center [103, 36] width 14 height 6
click at [116, 59] on div "2025 Sep. 26th" at bounding box center [116, 62] width 38 height 7
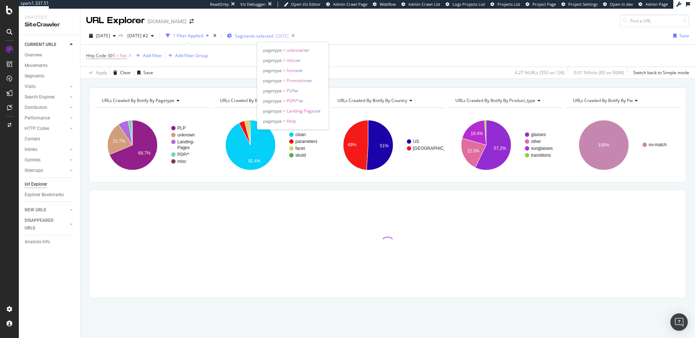
click at [273, 35] on span "Segments selected" at bounding box center [254, 36] width 38 height 6
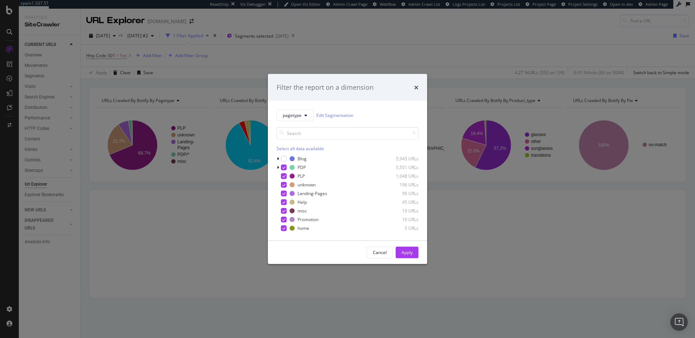
click at [357, 33] on div "Filter the report on a dimension pagetype Edit Segmentation Select all data ava…" at bounding box center [347, 169] width 695 height 338
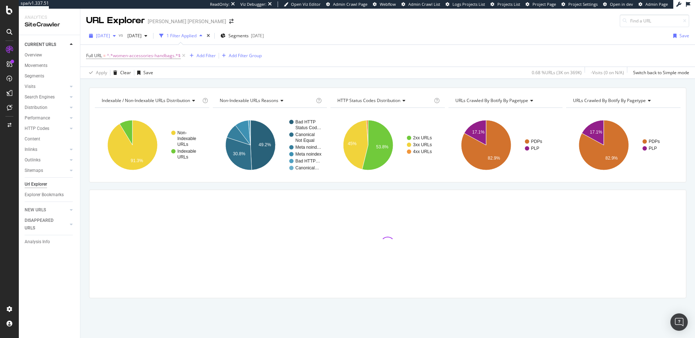
click at [110, 33] on span "[DATE]" at bounding box center [103, 36] width 14 height 6
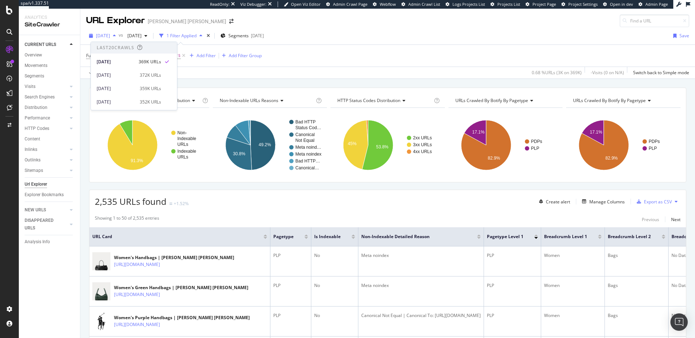
click at [110, 33] on span "[DATE]" at bounding box center [103, 36] width 14 height 6
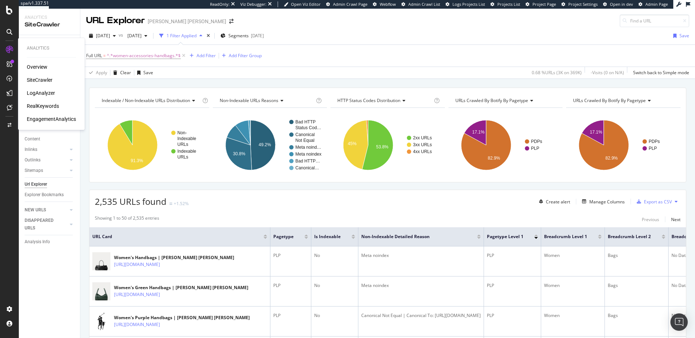
click at [50, 104] on div "RealKeywords" at bounding box center [43, 106] width 32 height 7
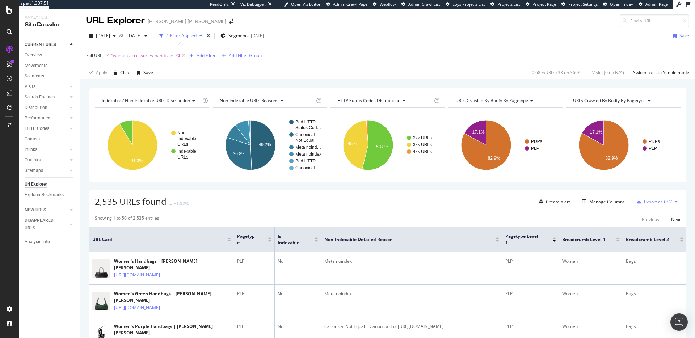
click at [168, 55] on span "^.*women-accessories-handbags.*$" at bounding box center [144, 56] width 74 height 10
click at [147, 85] on input "women-accessories-handbags" at bounding box center [127, 86] width 68 height 12
click at [45, 103] on div "RealKeywords" at bounding box center [43, 106] width 32 height 7
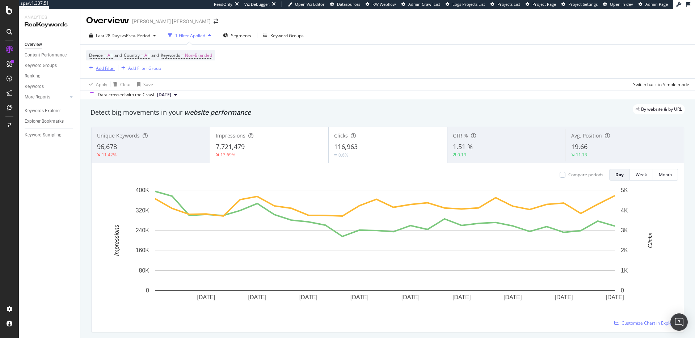
click at [106, 67] on div "Add Filter" at bounding box center [105, 68] width 19 height 6
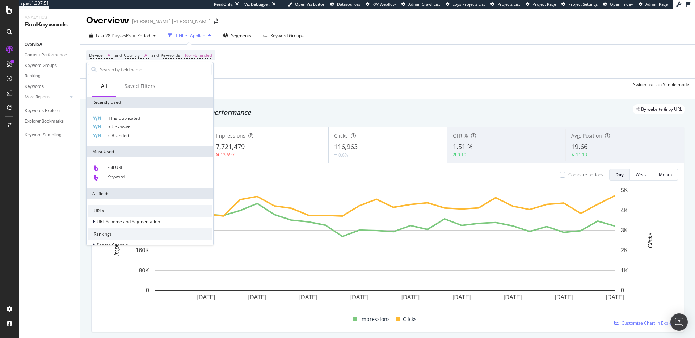
click at [124, 173] on div "Keyword" at bounding box center [150, 177] width 124 height 9
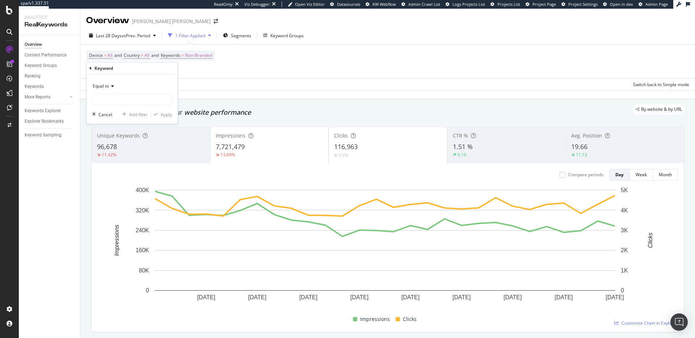
click at [91, 70] on icon at bounding box center [90, 68] width 2 height 4
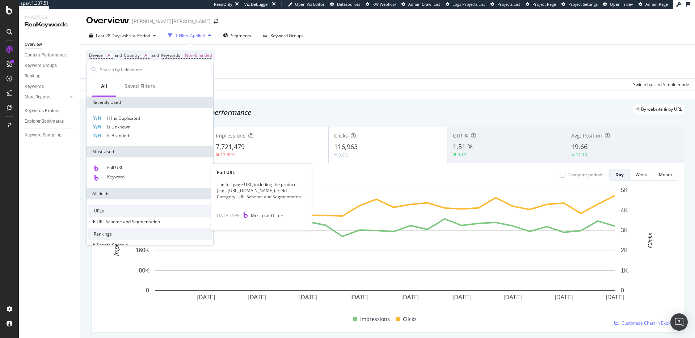
click at [129, 169] on div "Full URL" at bounding box center [150, 167] width 124 height 9
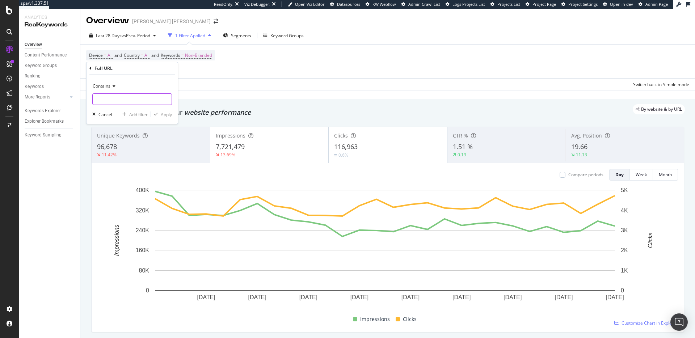
click at [143, 96] on input "text" at bounding box center [132, 99] width 79 height 12
paste input "women-accessories-handbags"
type input "women-accessories-handbags"
click at [166, 116] on div "Apply" at bounding box center [166, 115] width 11 height 6
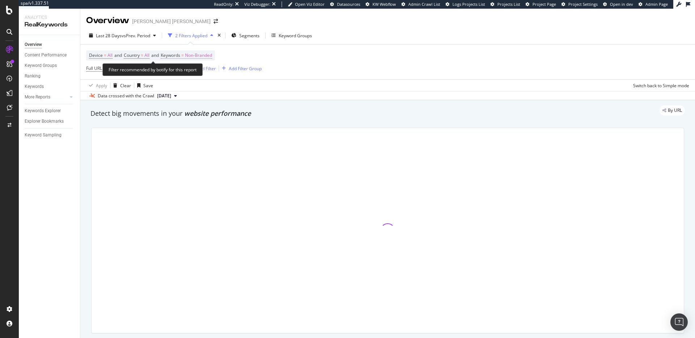
click at [208, 57] on span "Non-Branded" at bounding box center [198, 55] width 27 height 10
click at [196, 70] on span "Non-Branded" at bounding box center [186, 72] width 30 height 6
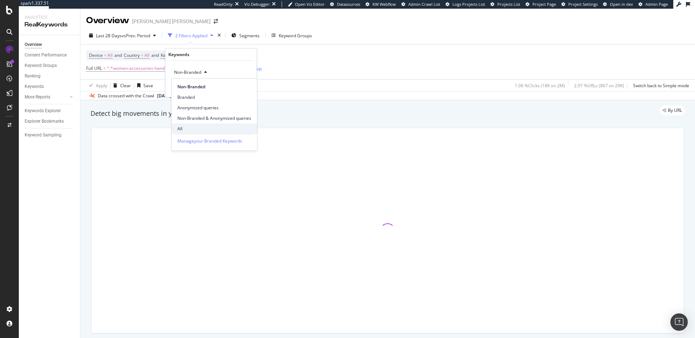
click at [192, 126] on span "All" at bounding box center [214, 129] width 74 height 7
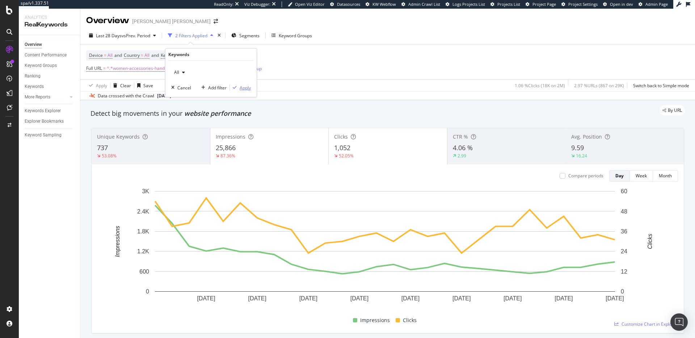
drag, startPoint x: 243, startPoint y: 89, endPoint x: 434, endPoint y: 49, distance: 194.4
click at [243, 89] on div "Apply" at bounding box center [245, 88] width 11 height 6
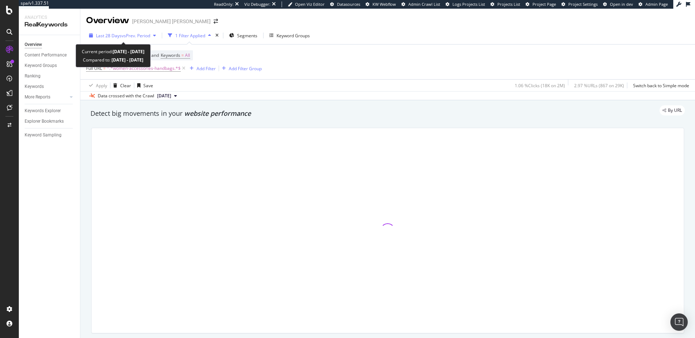
click at [105, 36] on span "Last 28 Days" at bounding box center [109, 36] width 26 height 6
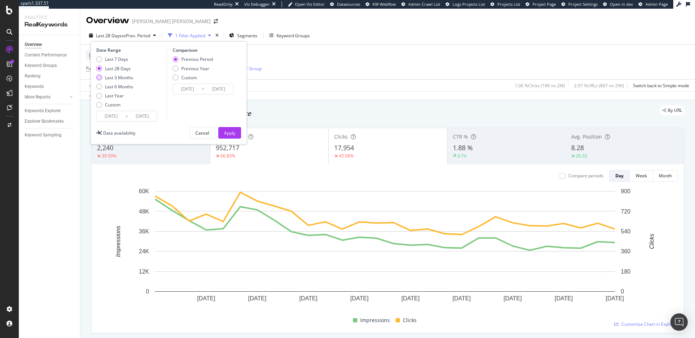
click at [119, 78] on div "Last 3 Months" at bounding box center [119, 78] width 28 height 6
type input "2025/06/29"
type input "2025/03/29"
type input "2025/06/28"
click at [230, 132] on div "Apply" at bounding box center [229, 133] width 11 height 6
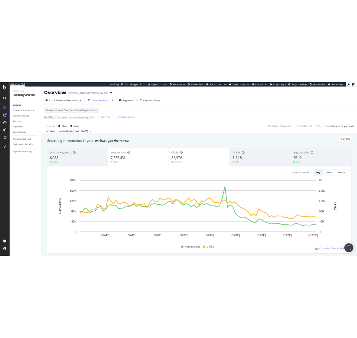
scroll to position [71, 0]
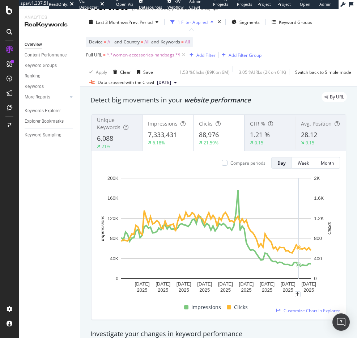
scroll to position [0, 0]
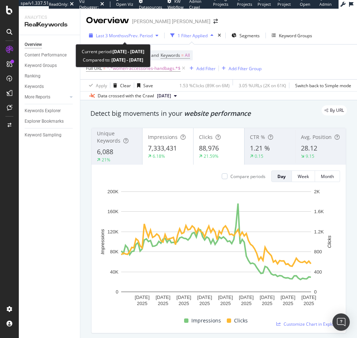
click at [126, 36] on span "vs Prev. Period" at bounding box center [138, 36] width 29 height 6
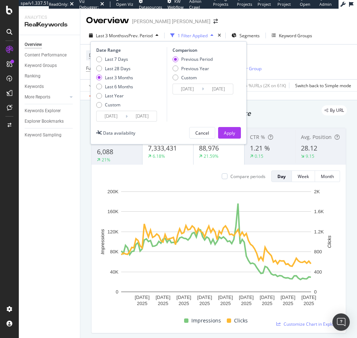
drag, startPoint x: 347, startPoint y: 127, endPoint x: 351, endPoint y: 127, distance: 3.6
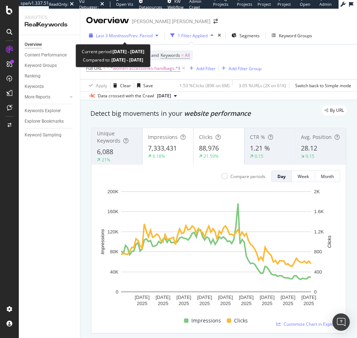
click at [111, 38] on div "Last 3 Months vs Prev. Period" at bounding box center [123, 35] width 75 height 11
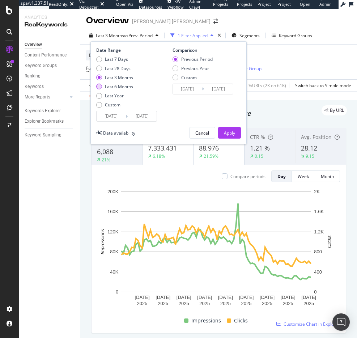
click at [124, 87] on div "Last 6 Months" at bounding box center [119, 87] width 28 height 6
type input "2025/03/29"
type input "2024/09/26"
type input "2025/03/28"
click at [228, 135] on div "Apply" at bounding box center [229, 133] width 11 height 6
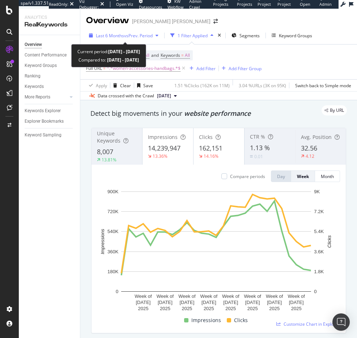
click at [120, 36] on span "Last 6 Months" at bounding box center [110, 36] width 28 height 6
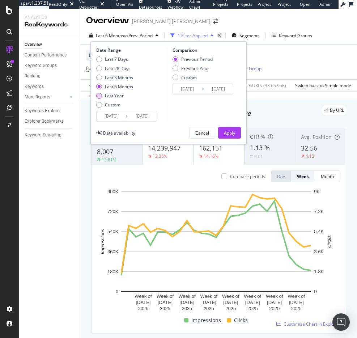
click at [124, 97] on div "Last Year" at bounding box center [114, 96] width 37 height 6
type input "2024/09/29"
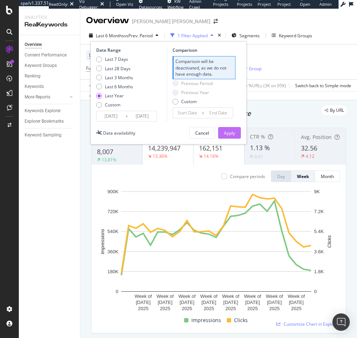
click at [229, 131] on div "Apply" at bounding box center [229, 133] width 11 height 6
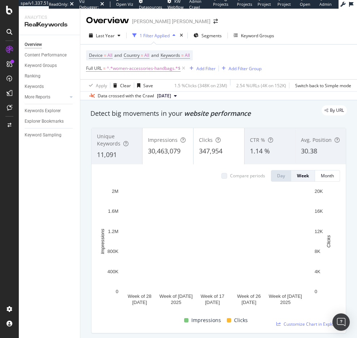
scroll to position [24, 0]
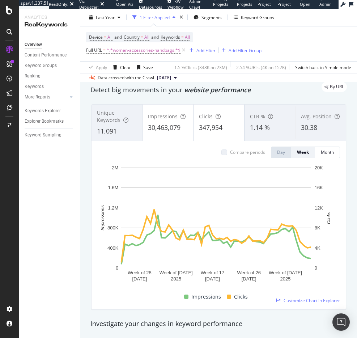
click at [171, 133] on div "Impressions 30,463,079" at bounding box center [168, 122] width 51 height 33
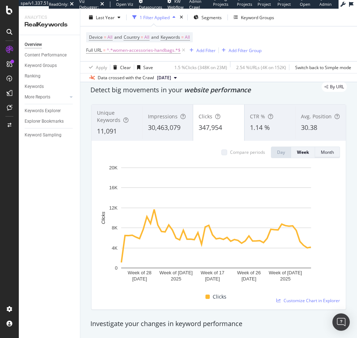
click at [323, 151] on div "Month" at bounding box center [327, 152] width 13 height 6
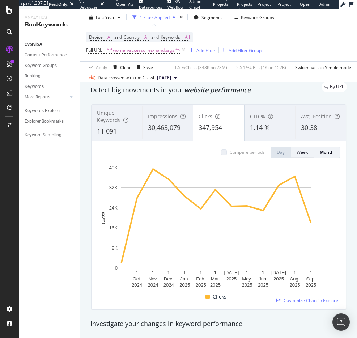
click at [297, 150] on div "Week" at bounding box center [302, 152] width 11 height 6
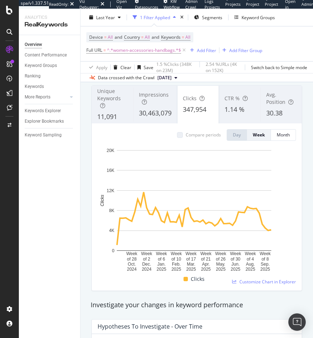
scroll to position [0, 0]
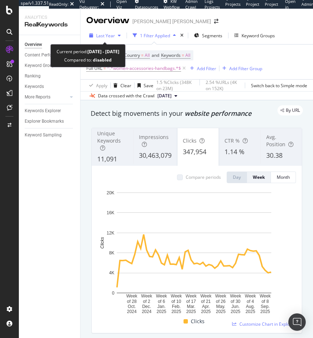
click at [115, 35] on div "button" at bounding box center [119, 35] width 9 height 4
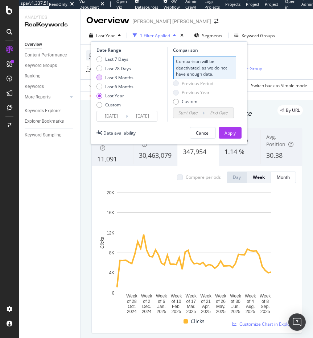
click at [127, 76] on div "Last 3 Months" at bounding box center [119, 78] width 28 height 6
type input "2025/06/29"
type input "2025/03/29"
type input "2025/06/28"
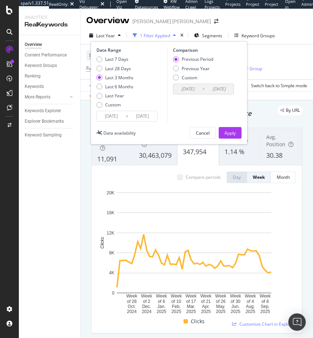
click at [228, 131] on div "Apply" at bounding box center [229, 133] width 11 height 6
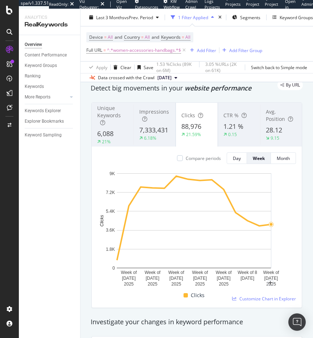
scroll to position [30, 0]
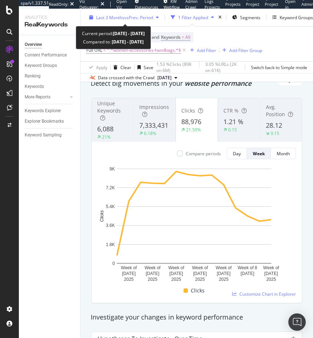
click at [132, 19] on span "vs Prev. Period" at bounding box center [138, 17] width 29 height 6
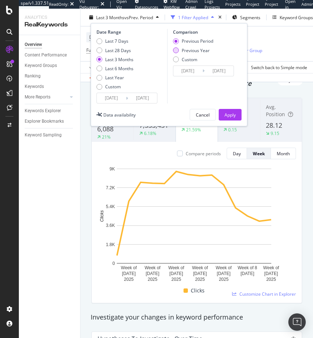
click at [200, 49] on div "Previous Year" at bounding box center [195, 50] width 28 height 6
type input "2024/06/30"
type input "2024/09/29"
click at [227, 112] on div "Apply" at bounding box center [229, 115] width 11 height 6
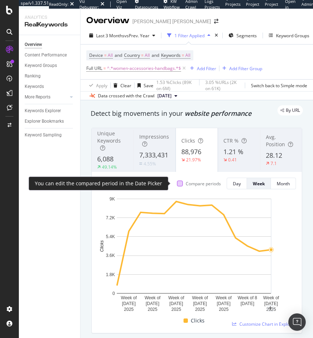
click at [177, 184] on div at bounding box center [180, 184] width 6 height 6
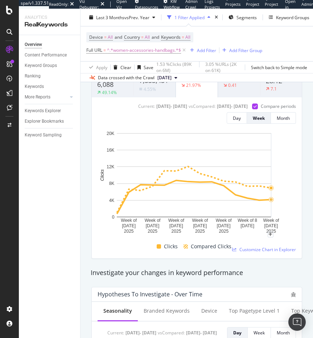
scroll to position [79, 0]
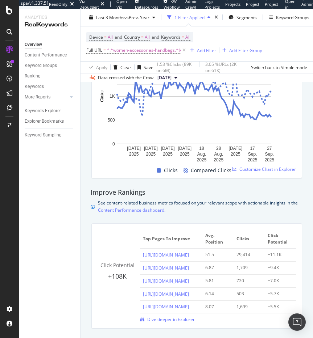
click at [288, 211] on div "See content-related business metrics focused on your relevant scope with action…" at bounding box center [199, 207] width 202 height 14
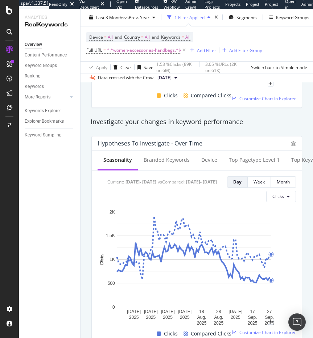
scroll to position [63, 0]
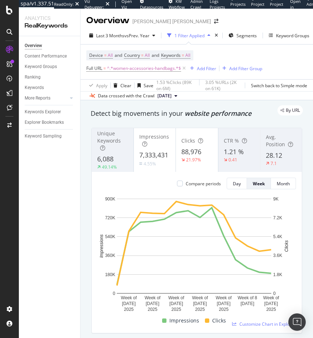
scroll to position [4, 0]
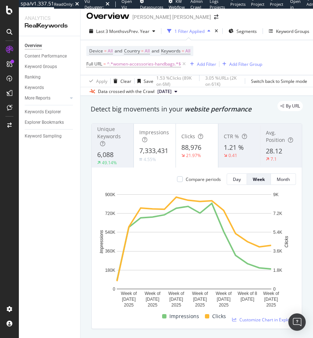
click at [150, 152] on span "7,333,431" at bounding box center [153, 150] width 29 height 9
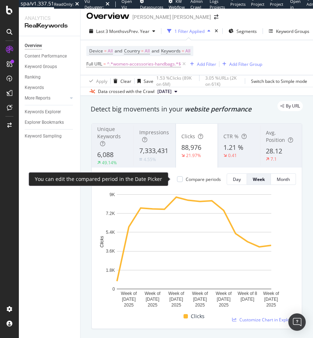
click at [177, 180] on div "Compare periods" at bounding box center [199, 179] width 44 height 6
click at [177, 179] on div at bounding box center [180, 179] width 6 height 6
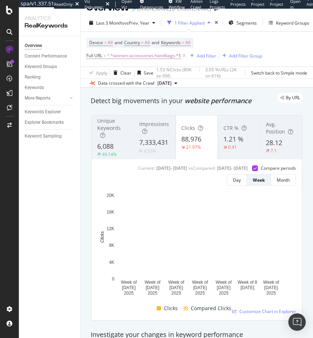
scroll to position [17, 0]
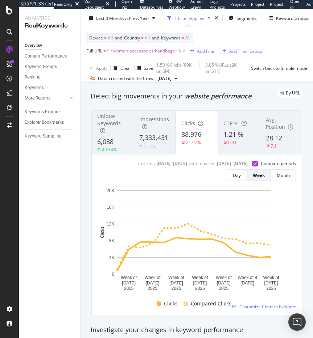
click at [238, 143] on div "0.41" at bounding box center [232, 142] width 18 height 7
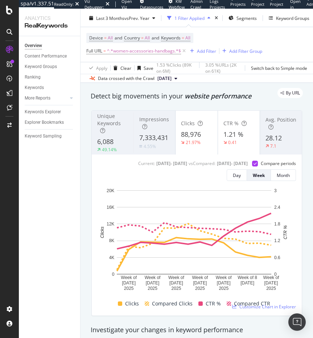
click at [273, 140] on span "28.12" at bounding box center [273, 138] width 16 height 9
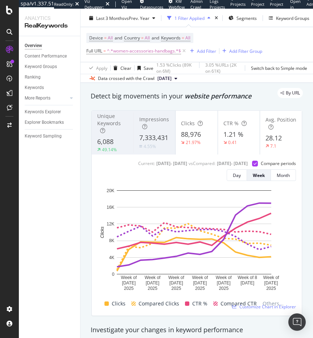
click at [146, 142] on div "7,333,431" at bounding box center [154, 137] width 30 height 9
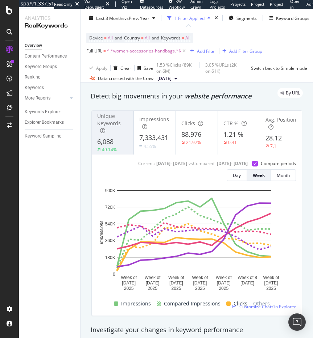
click at [113, 147] on div "49.14%" at bounding box center [107, 150] width 20 height 7
